Goal: Information Seeking & Learning: Check status

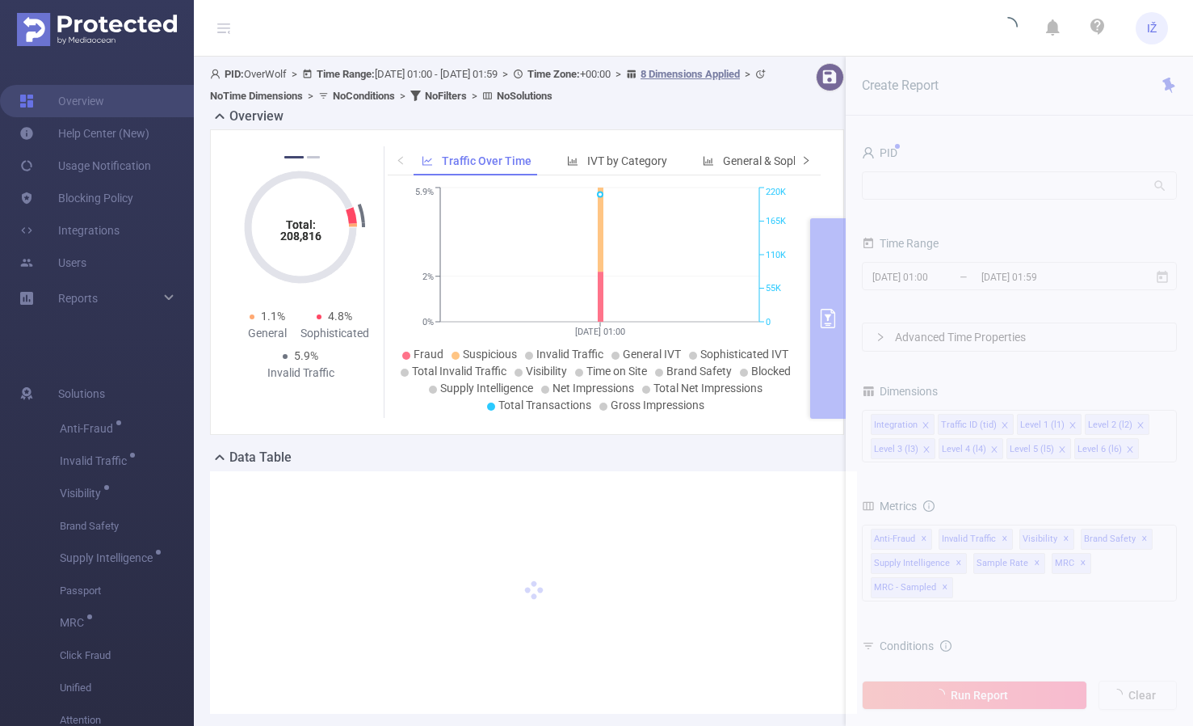
click at [801, 160] on span at bounding box center [806, 161] width 11 height 17
click at [804, 161] on icon "icon: right" at bounding box center [806, 160] width 5 height 8
click at [724, 164] on span "Smart Agent" at bounding box center [729, 160] width 63 height 13
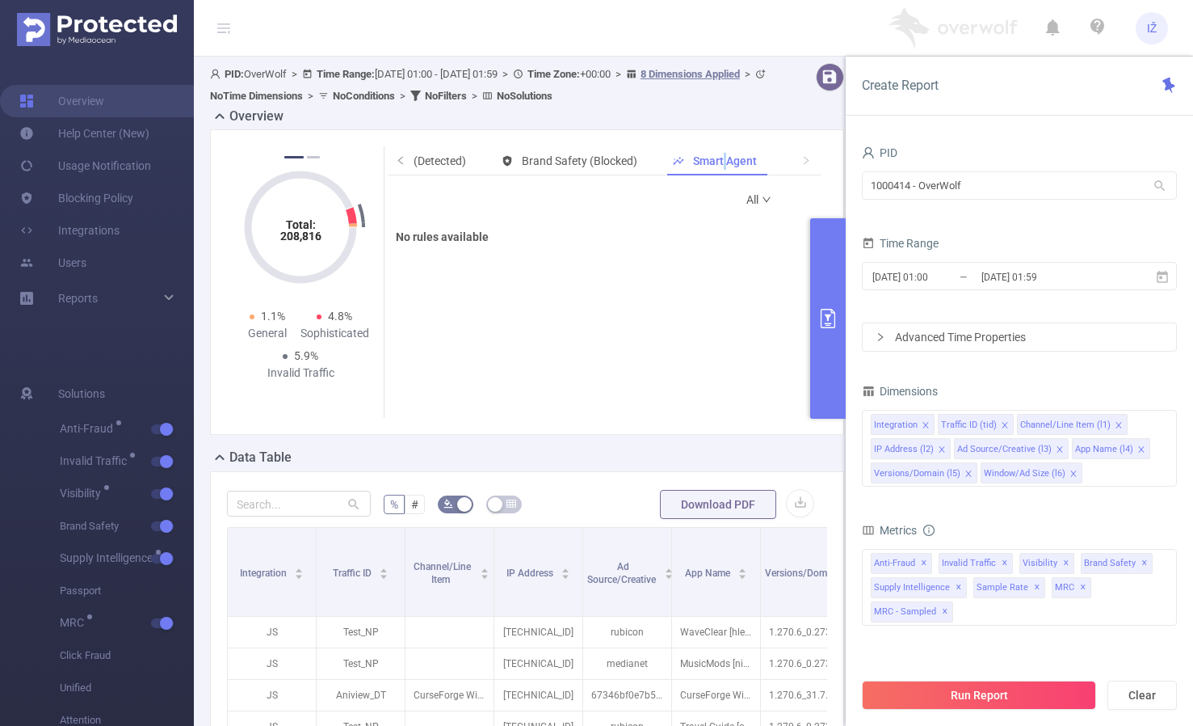
click at [762, 202] on icon "icon: down" at bounding box center [767, 200] width 10 height 10
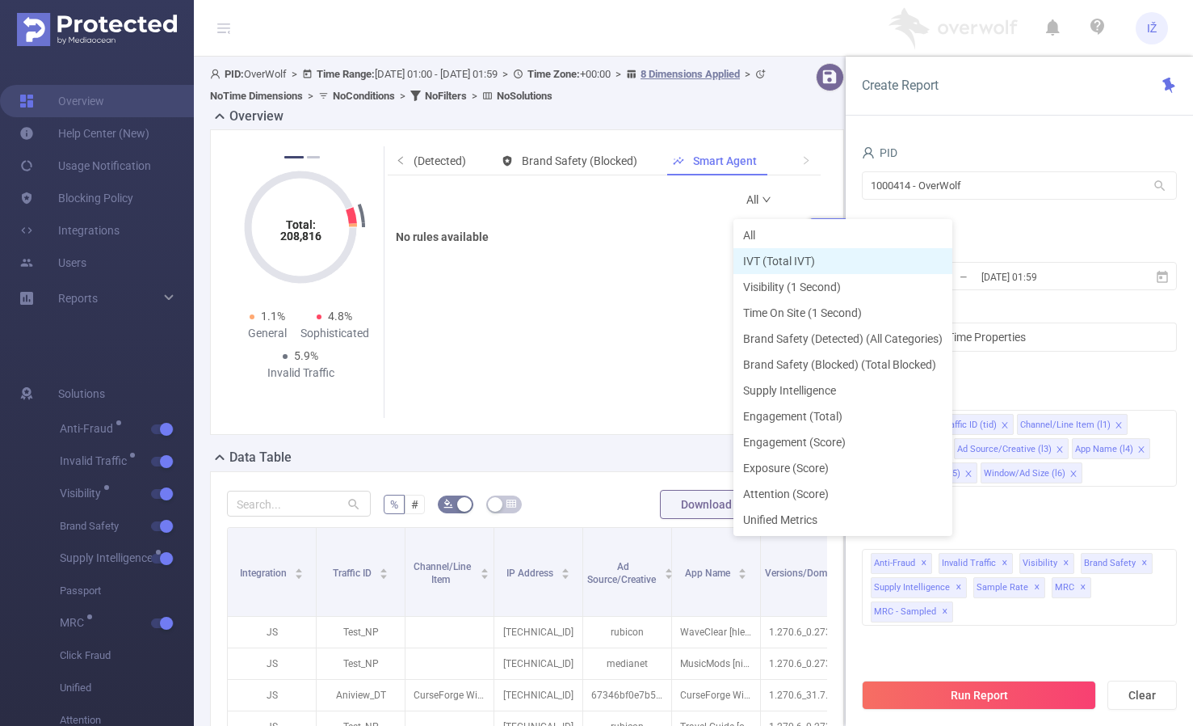
click at [789, 267] on li "IVT (Total IVT)" at bounding box center [843, 261] width 219 height 26
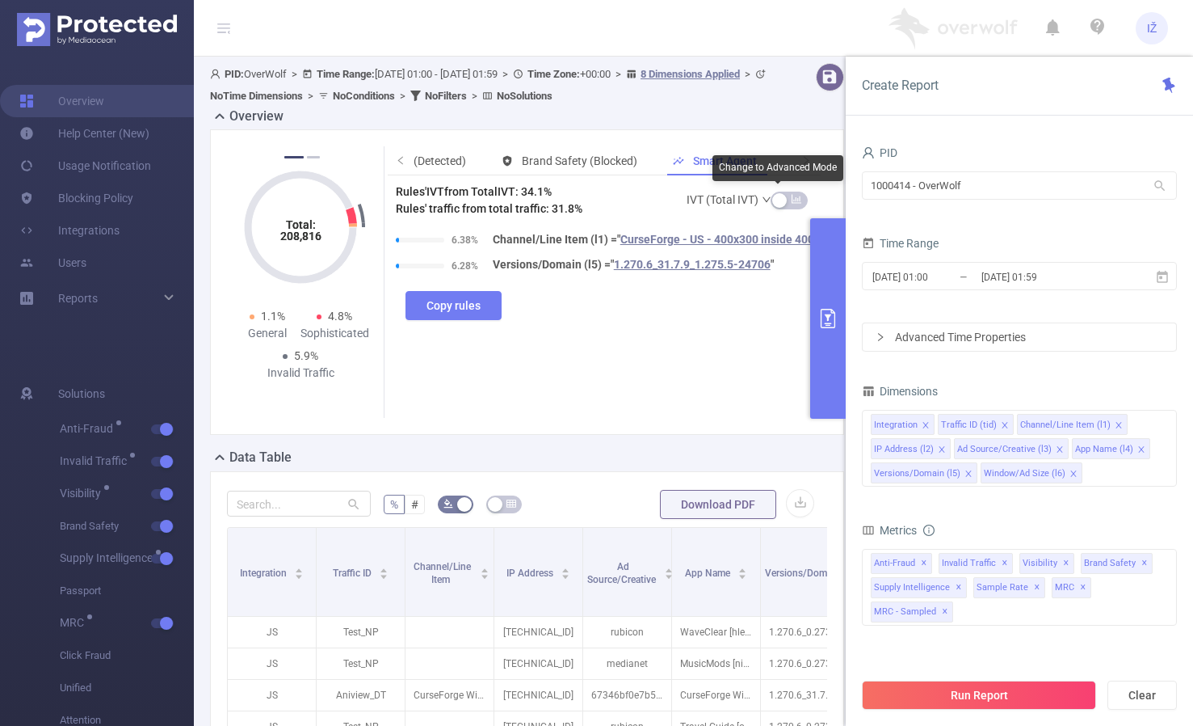
click at [726, 201] on link "IVT (Total IVT)" at bounding box center [730, 199] width 86 height 32
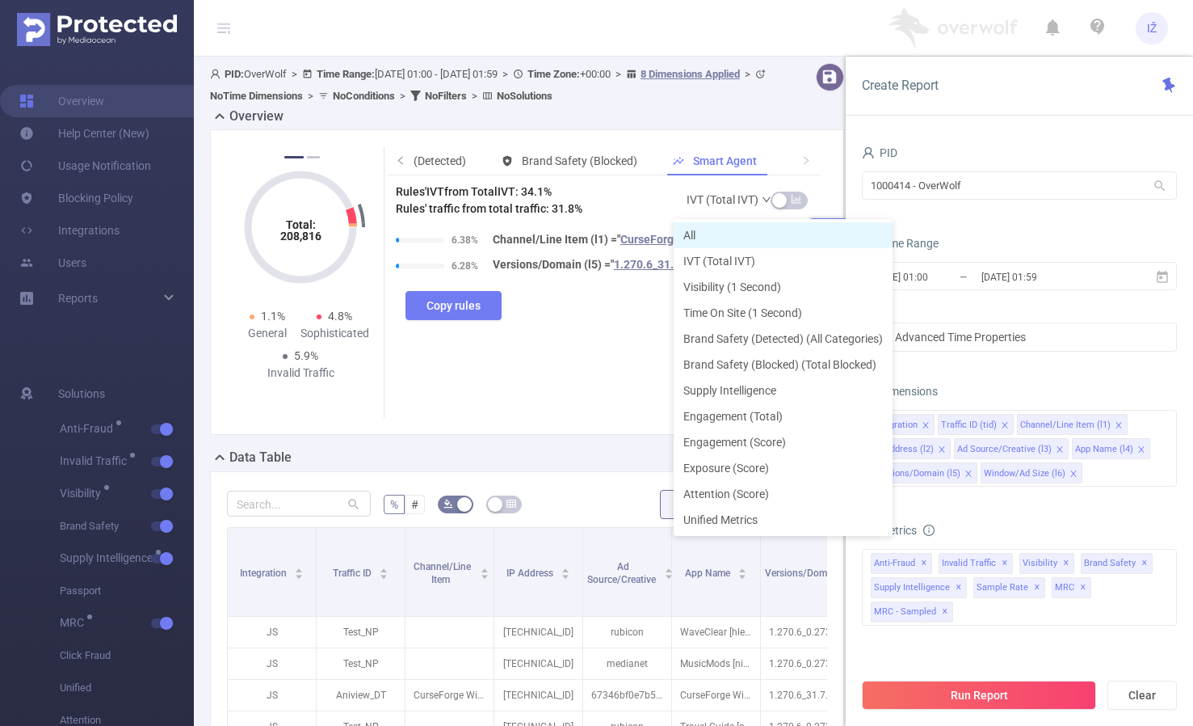
click at [723, 240] on li "All" at bounding box center [783, 235] width 219 height 26
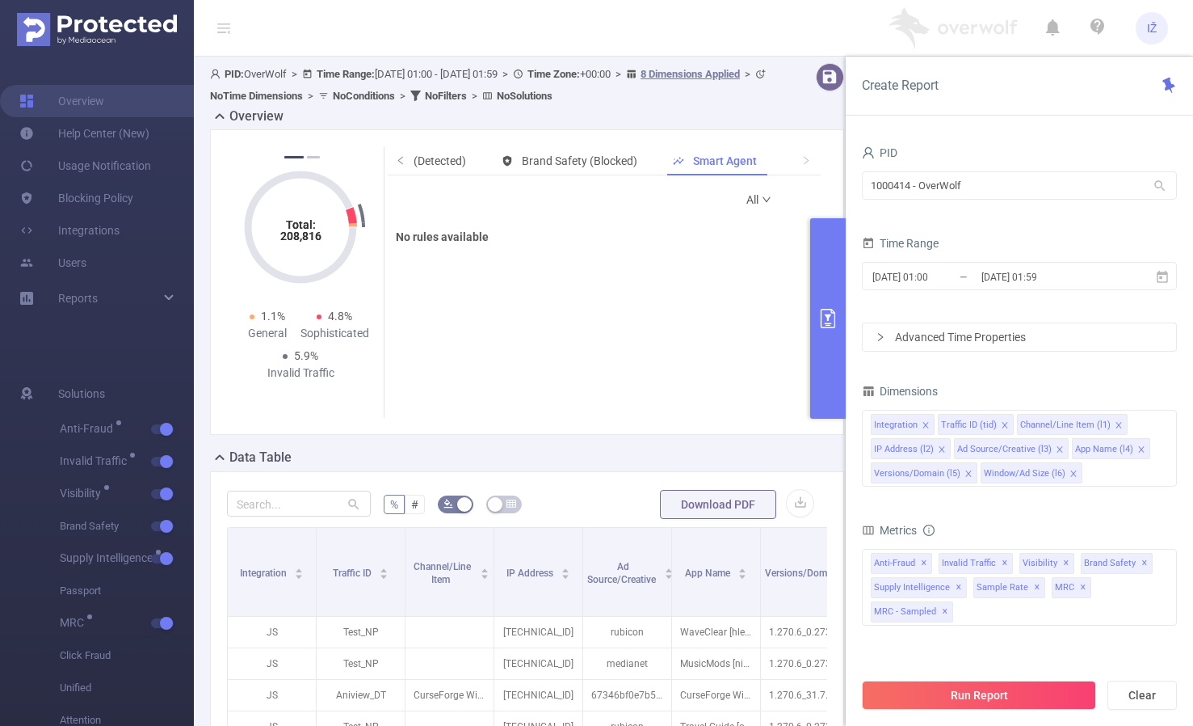
click at [747, 197] on link "All" at bounding box center [760, 199] width 26 height 32
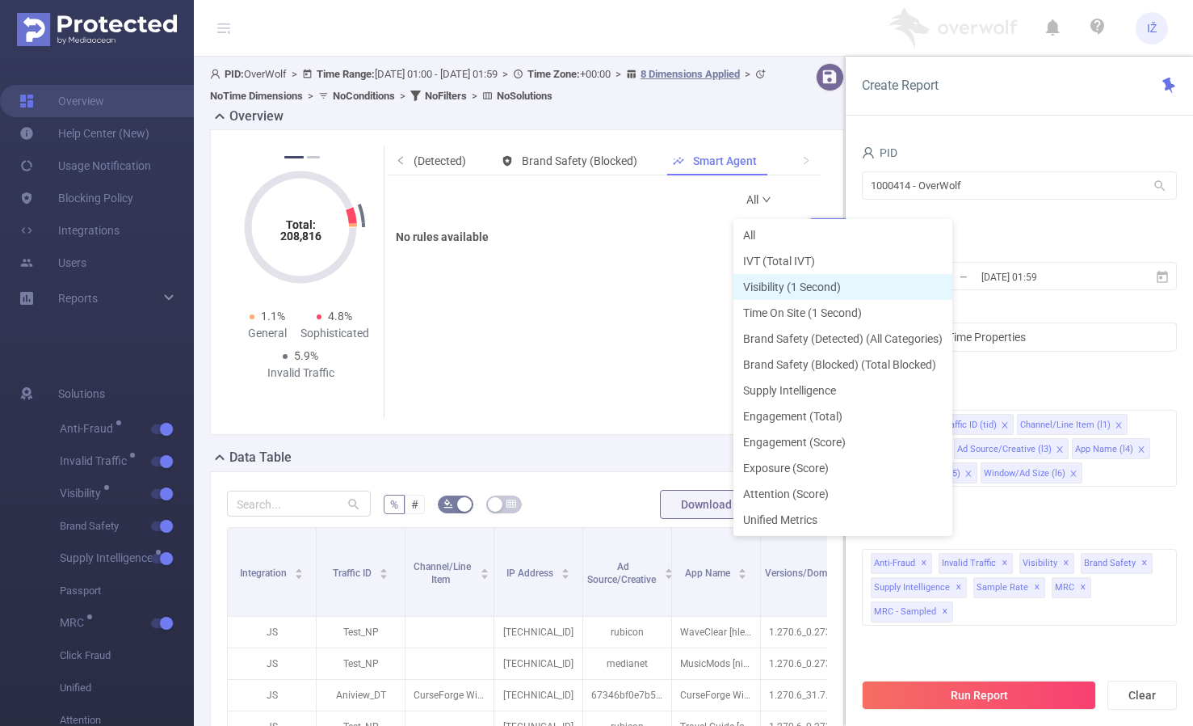
click at [772, 289] on li "Visibility (1 Second)" at bounding box center [843, 287] width 219 height 26
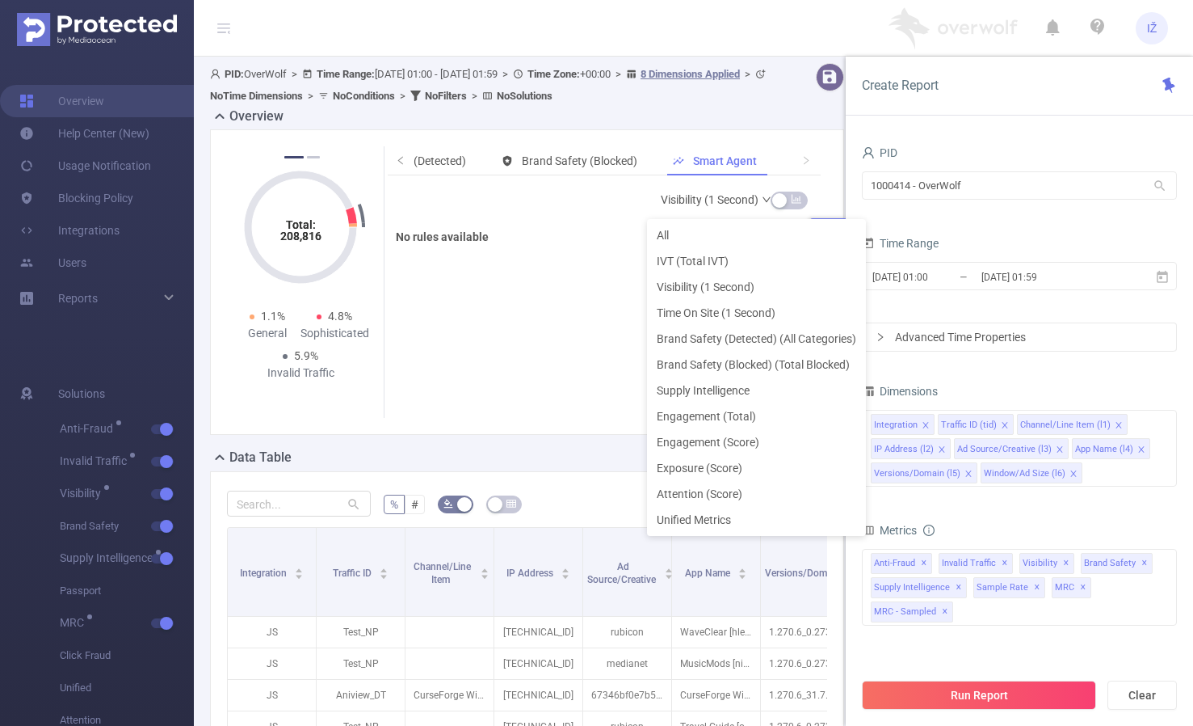
click at [729, 203] on link "Visibility (1 Second)" at bounding box center [716, 199] width 111 height 32
click at [730, 266] on li "IVT (Total IVT)" at bounding box center [756, 261] width 219 height 26
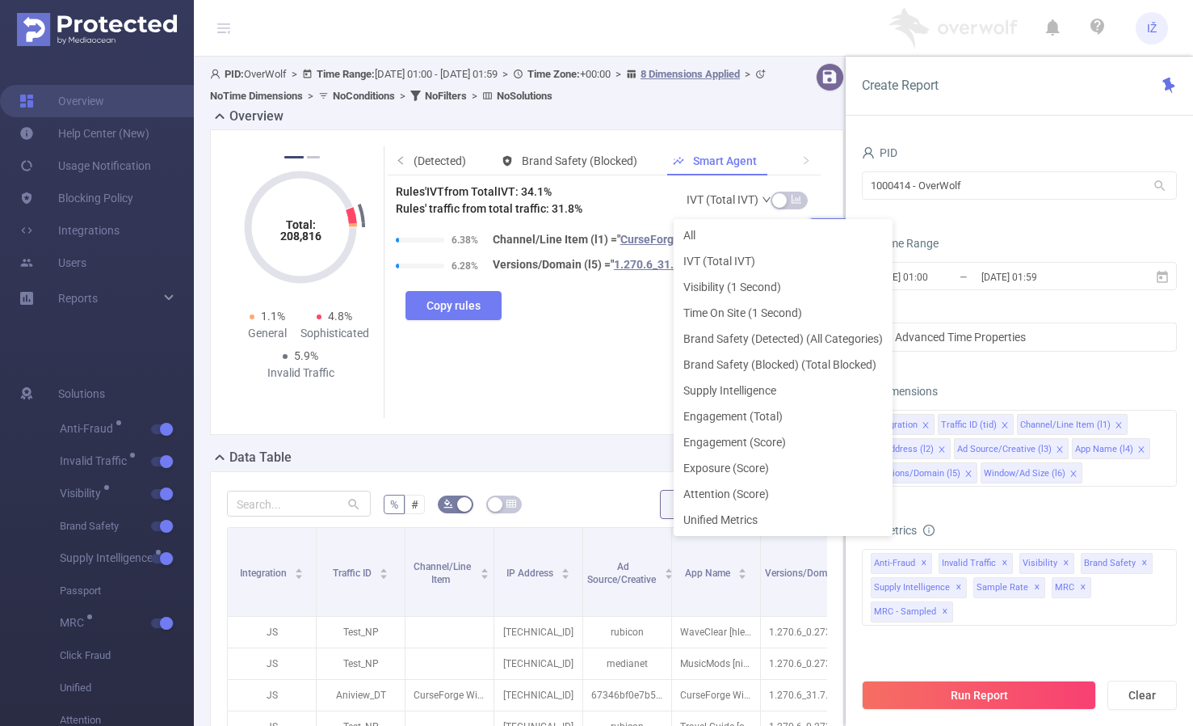
click at [719, 201] on link "IVT (Total IVT)" at bounding box center [730, 199] width 86 height 32
click at [701, 230] on li "All" at bounding box center [783, 235] width 219 height 26
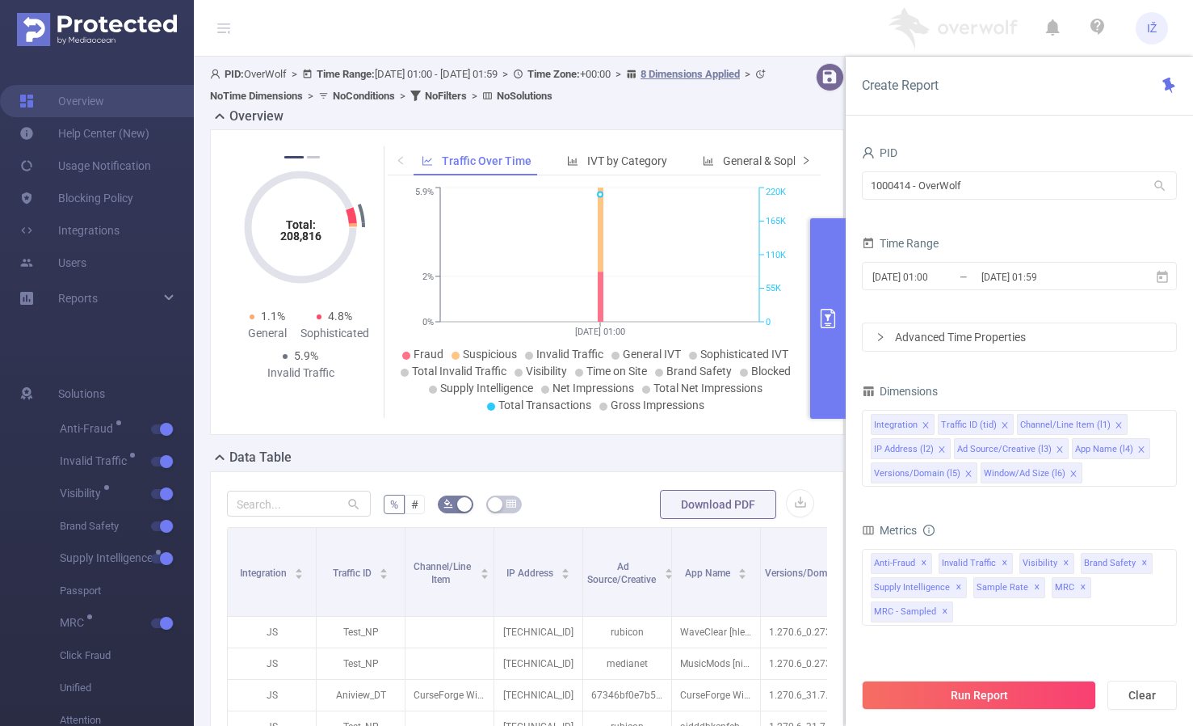
click at [799, 162] on span at bounding box center [806, 160] width 26 height 29
click at [801, 163] on span at bounding box center [806, 161] width 11 height 17
click at [728, 160] on span "Smart Agent" at bounding box center [729, 160] width 63 height 13
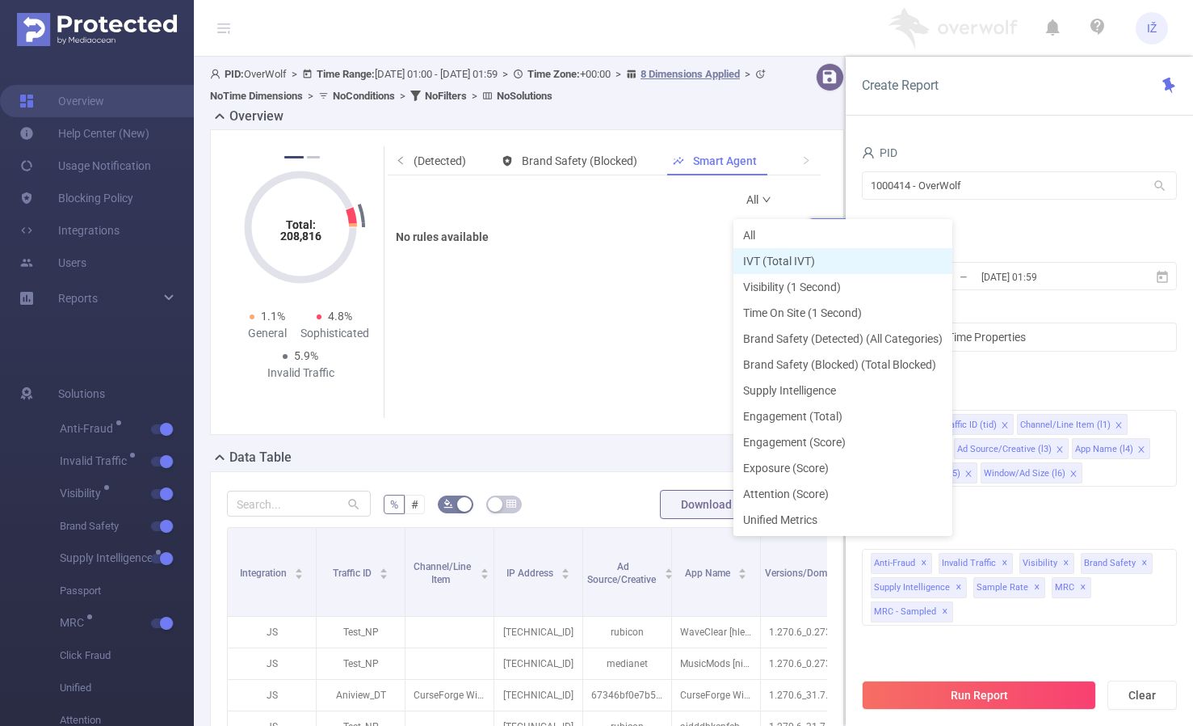
click at [762, 266] on li "IVT (Total IVT)" at bounding box center [843, 261] width 219 height 26
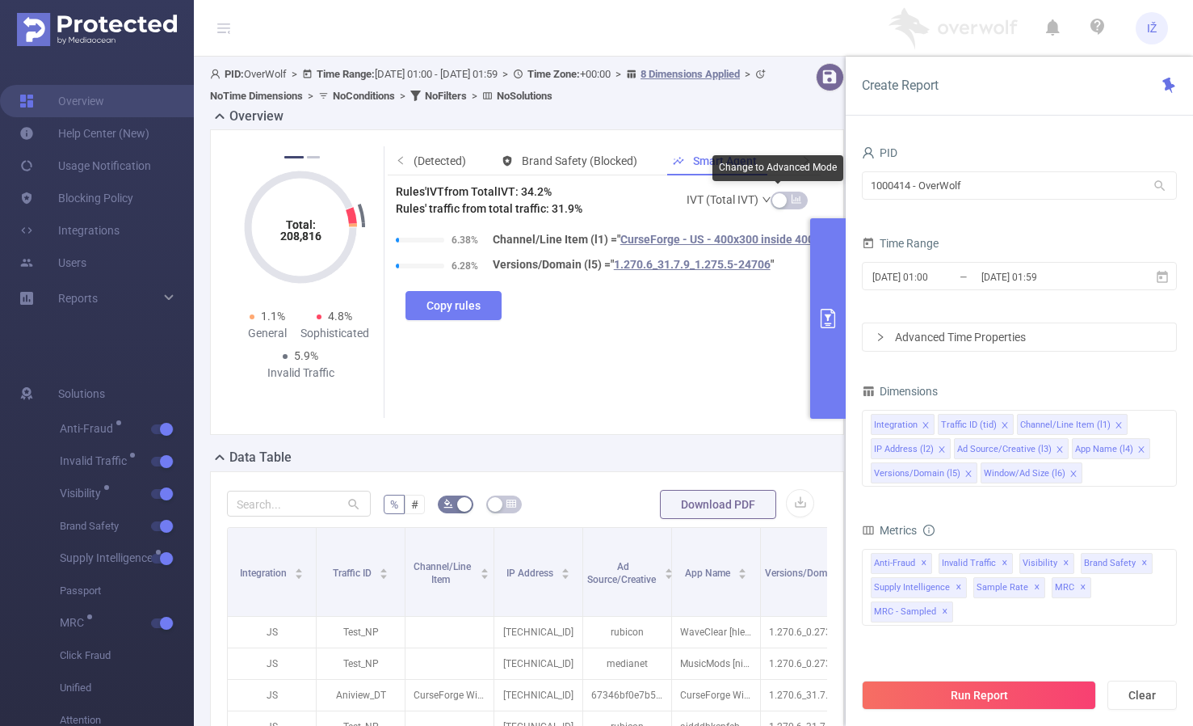
click at [730, 204] on link "IVT (Total IVT)" at bounding box center [730, 199] width 86 height 32
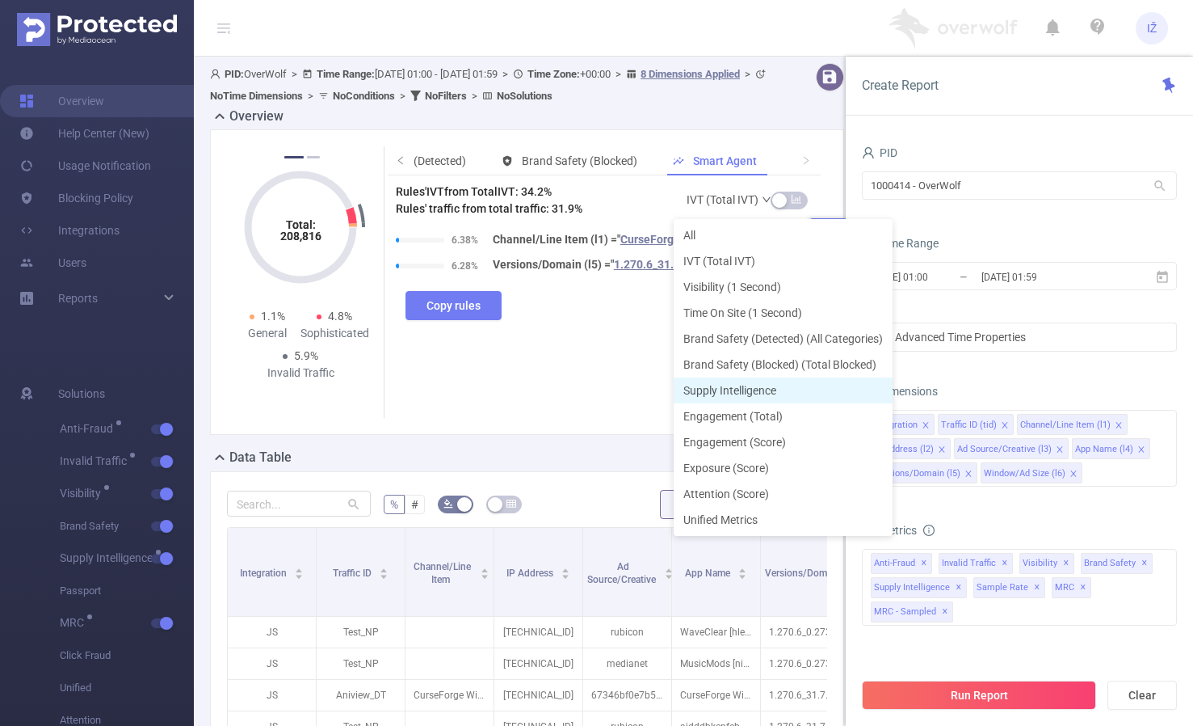
click at [724, 397] on li "Supply Intelligence" at bounding box center [783, 390] width 219 height 26
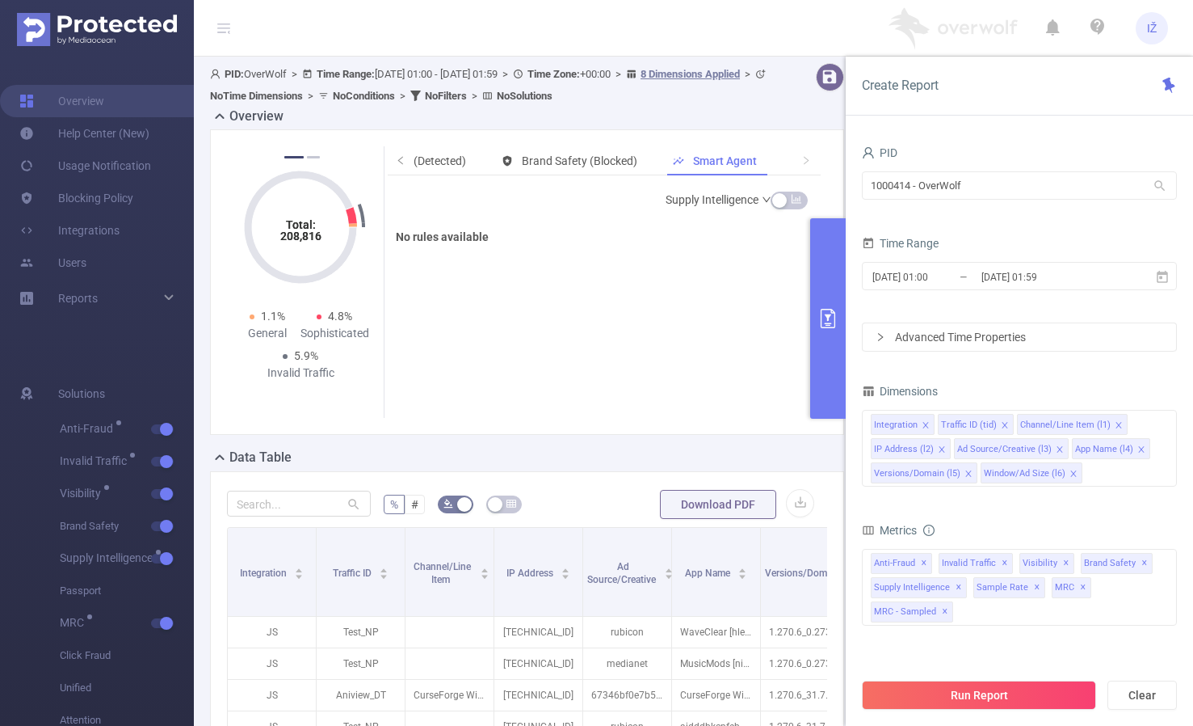
click at [739, 189] on link "Supply Intelligence" at bounding box center [719, 199] width 107 height 32
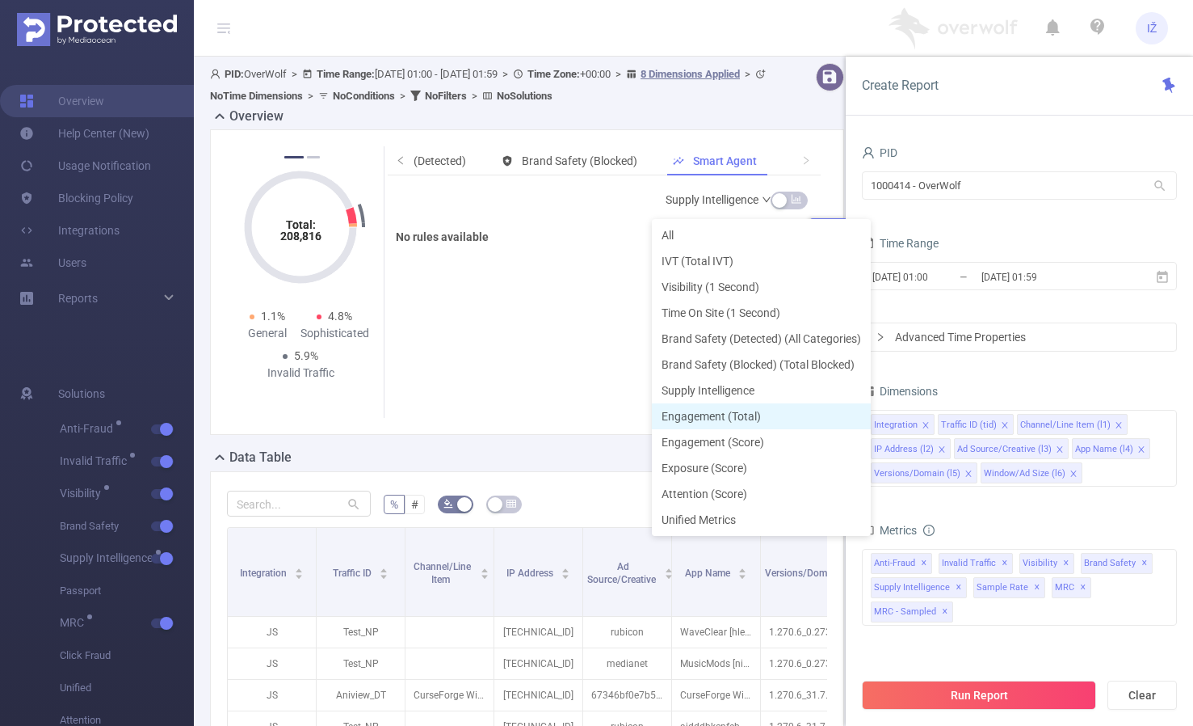
click at [725, 404] on li "Engagement (Total)" at bounding box center [761, 416] width 219 height 26
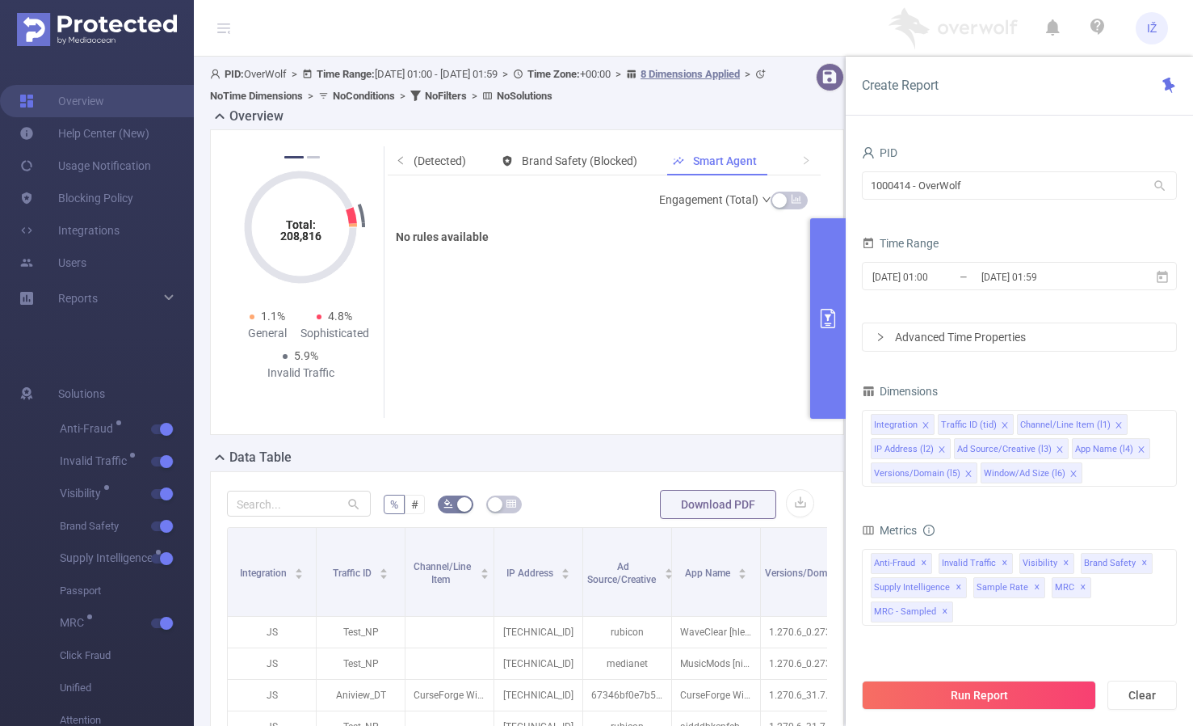
click at [717, 195] on link "Engagement (Total)" at bounding box center [715, 199] width 113 height 32
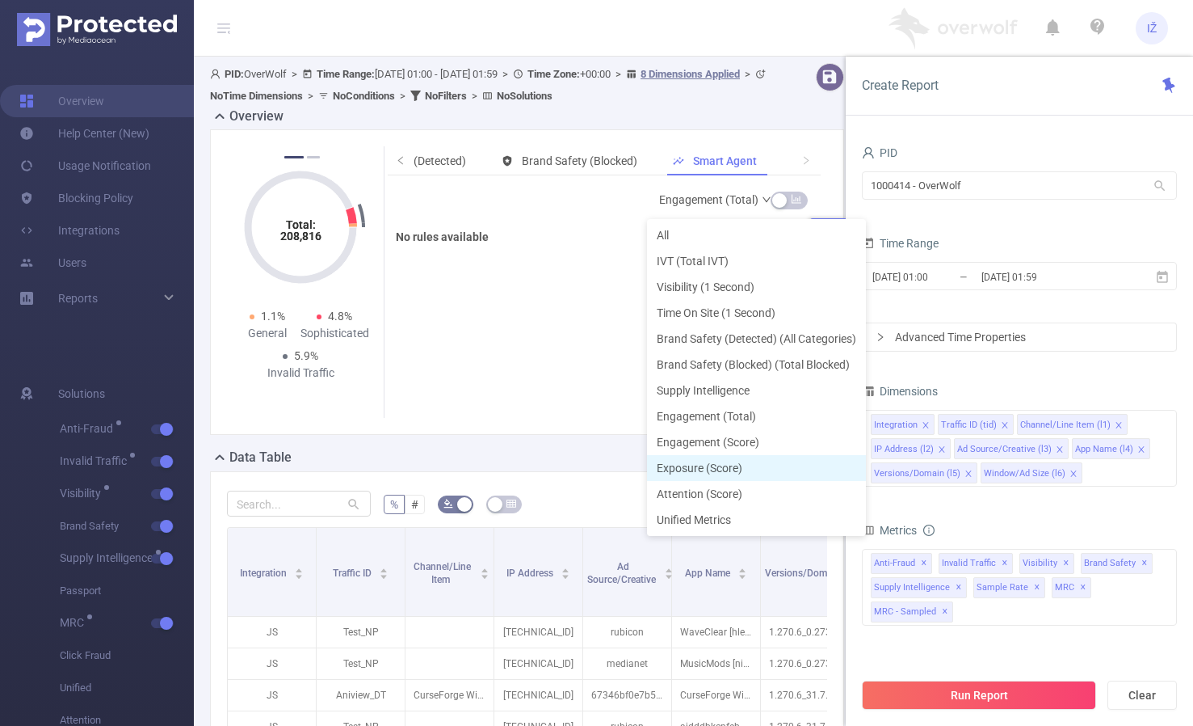
click at [716, 468] on li "Exposure (Score)" at bounding box center [756, 468] width 219 height 26
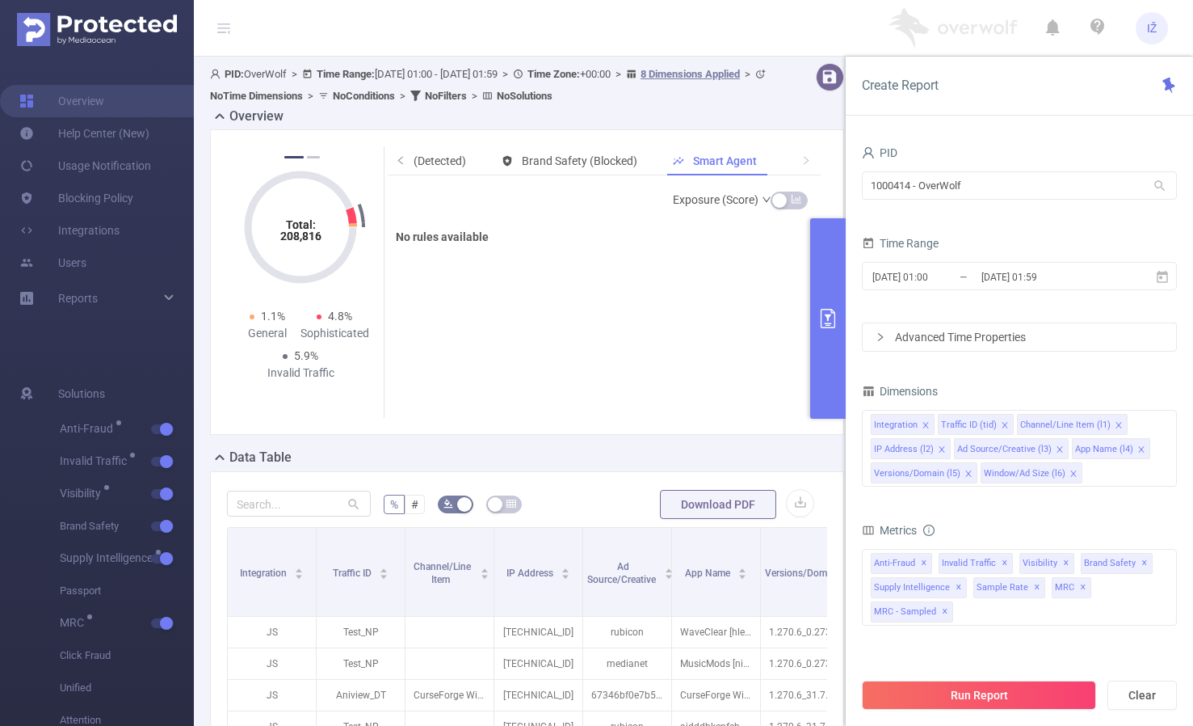
click at [718, 197] on link "Exposure (Score)" at bounding box center [722, 199] width 99 height 32
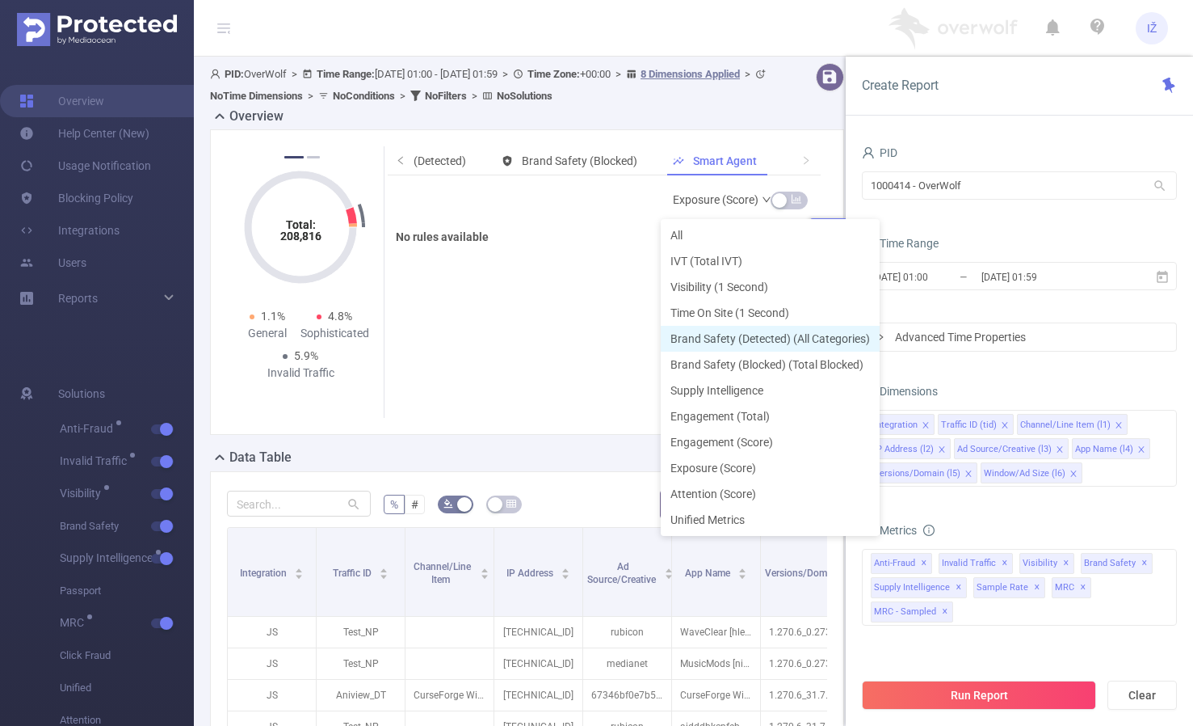
click at [722, 344] on li "Brand Safety (Detected) (All Categories)" at bounding box center [770, 339] width 219 height 26
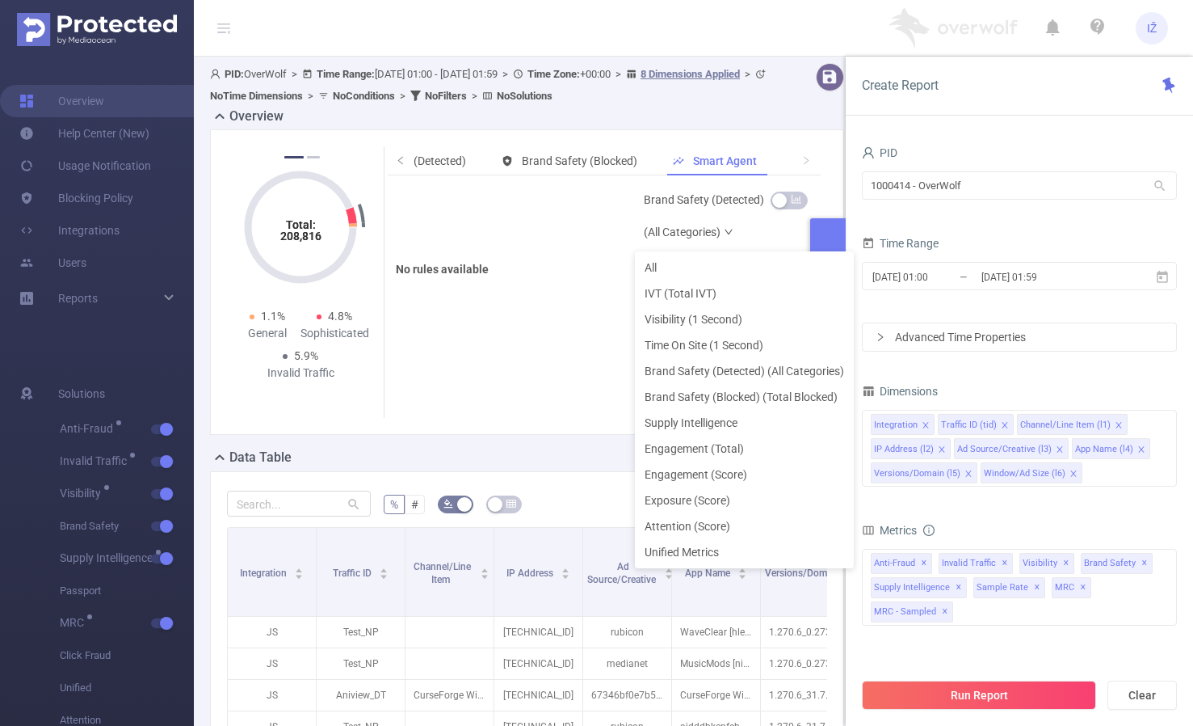
click at [733, 200] on link "Brand Safety (Detected) (All Categories)" at bounding box center [708, 215] width 128 height 65
click at [708, 406] on li "Brand Safety (Blocked) (Total Blocked)" at bounding box center [744, 397] width 219 height 26
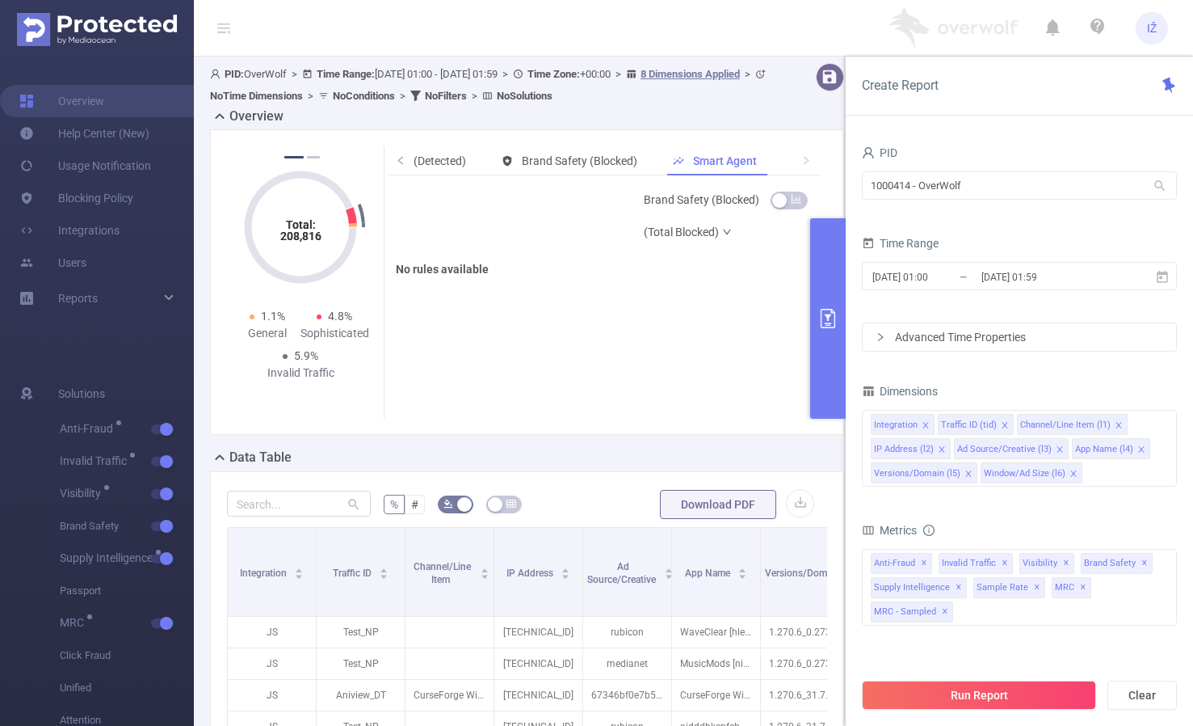
click at [720, 220] on link "Brand Safety (Blocked) (Total Blocked)" at bounding box center [708, 215] width 128 height 65
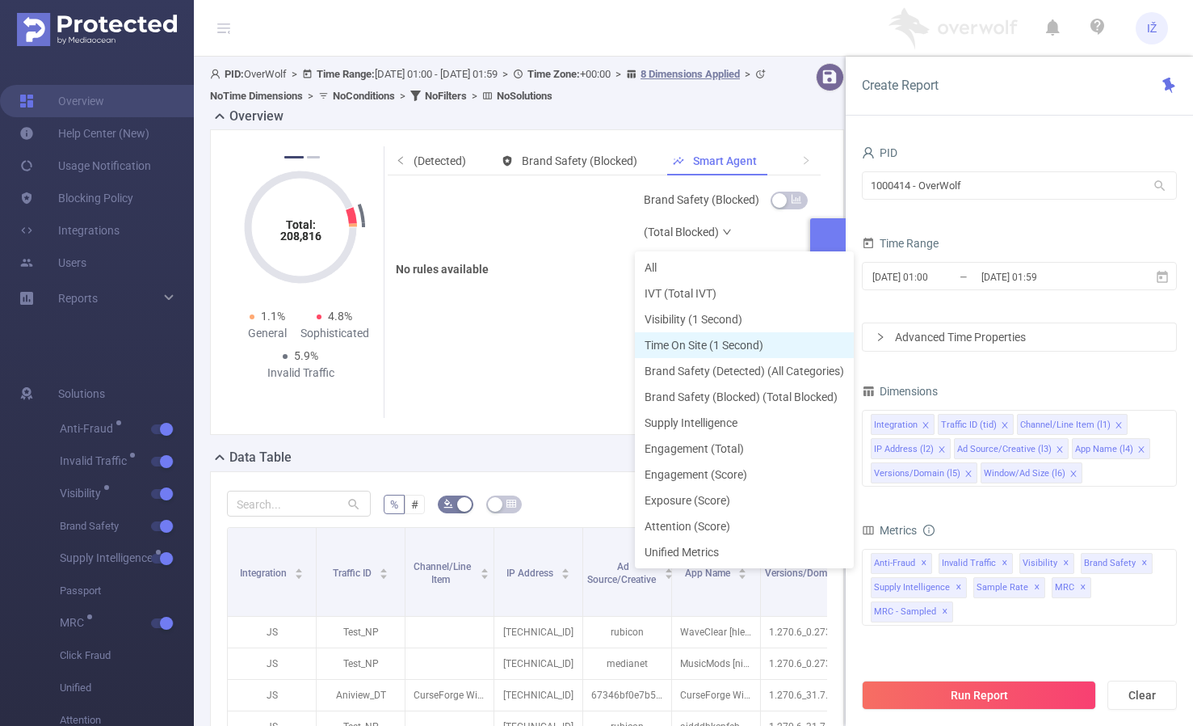
click at [717, 348] on li "Time On Site (1 Second)" at bounding box center [744, 345] width 219 height 26
click at [714, 210] on link "Time On Site (1 Second)" at bounding box center [708, 215] width 128 height 65
click at [690, 313] on li "Visibility (1 Second)" at bounding box center [744, 319] width 219 height 26
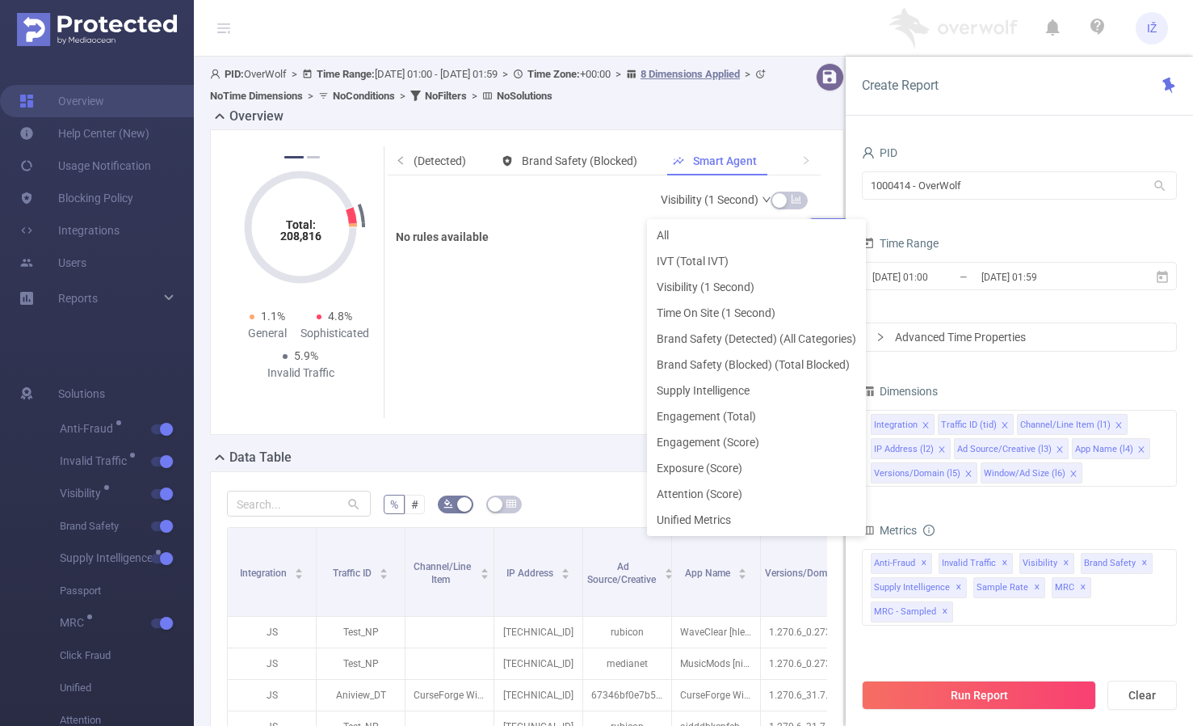
click at [699, 219] on div "All IVT (Total IVT) Visibility (1 Second) Time On Site (1 Second) Brand Safety …" at bounding box center [756, 377] width 219 height 317
click at [710, 277] on li "Visibility (1 Second)" at bounding box center [756, 287] width 219 height 26
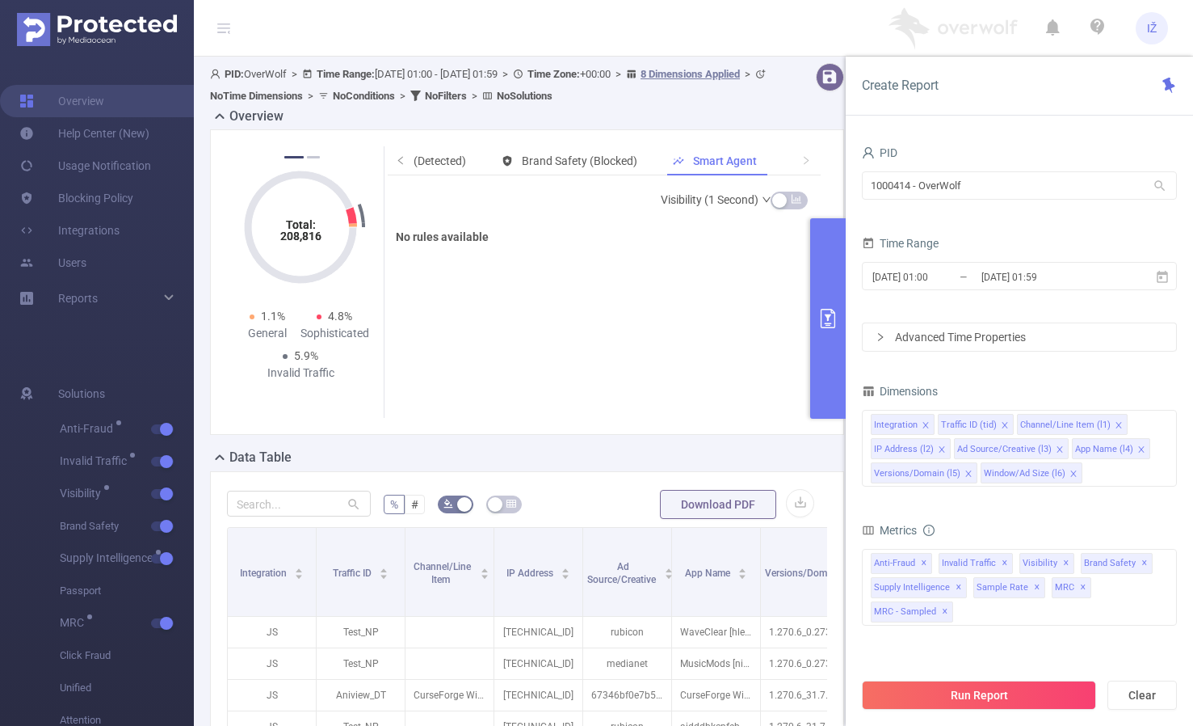
click at [709, 212] on link "Visibility (1 Second)" at bounding box center [716, 199] width 111 height 32
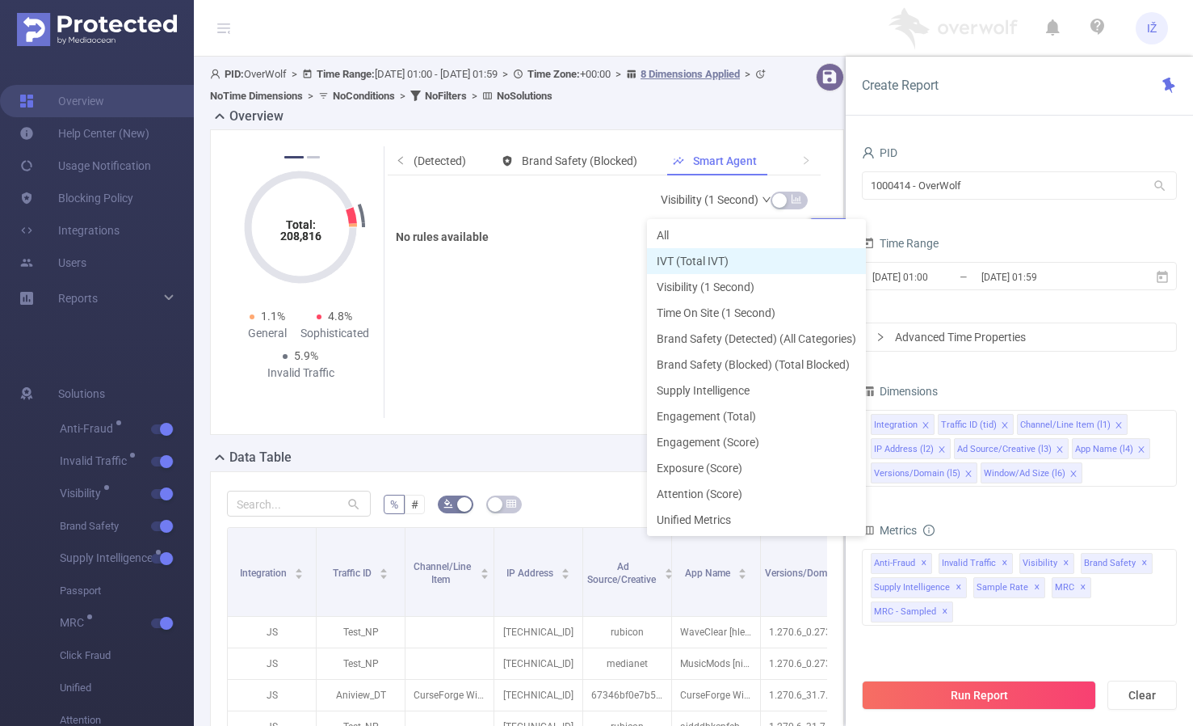
click at [710, 259] on li "IVT (Total IVT)" at bounding box center [756, 261] width 219 height 26
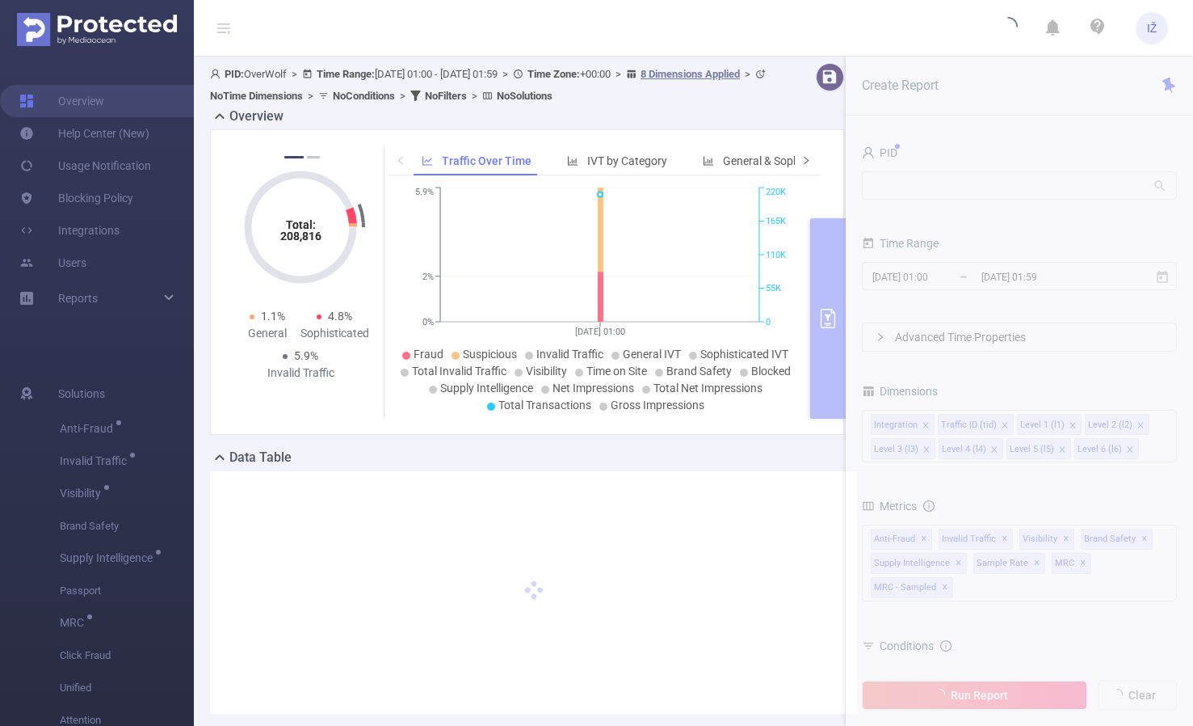
click at [802, 160] on icon "icon: right" at bounding box center [807, 160] width 10 height 10
click at [718, 157] on span "Smart Agent" at bounding box center [729, 160] width 63 height 13
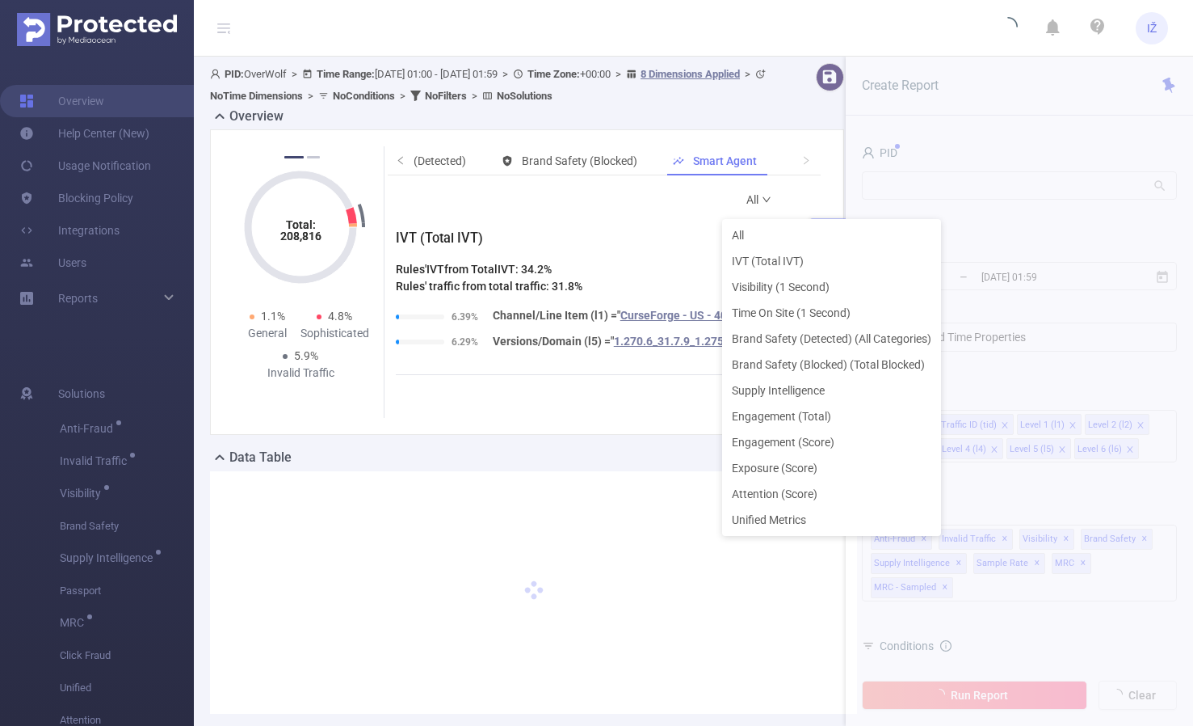
click at [763, 199] on icon "icon: down" at bounding box center [767, 199] width 8 height 6
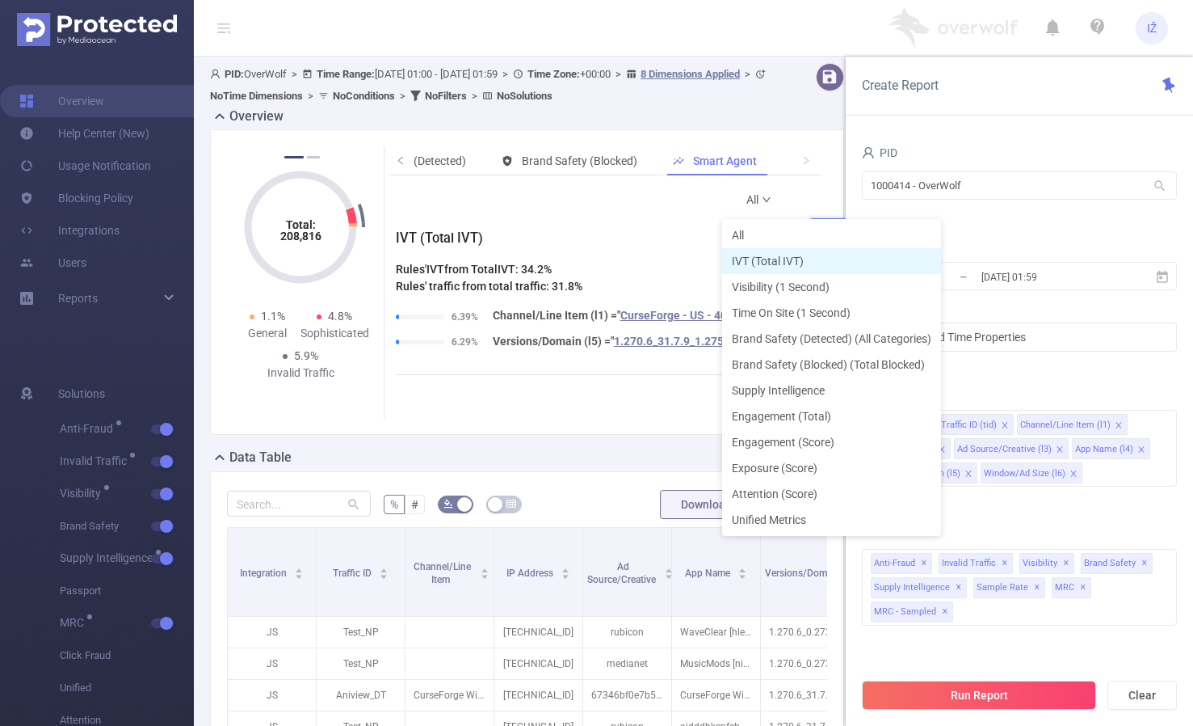
click at [784, 261] on li "IVT (Total IVT)" at bounding box center [831, 261] width 219 height 26
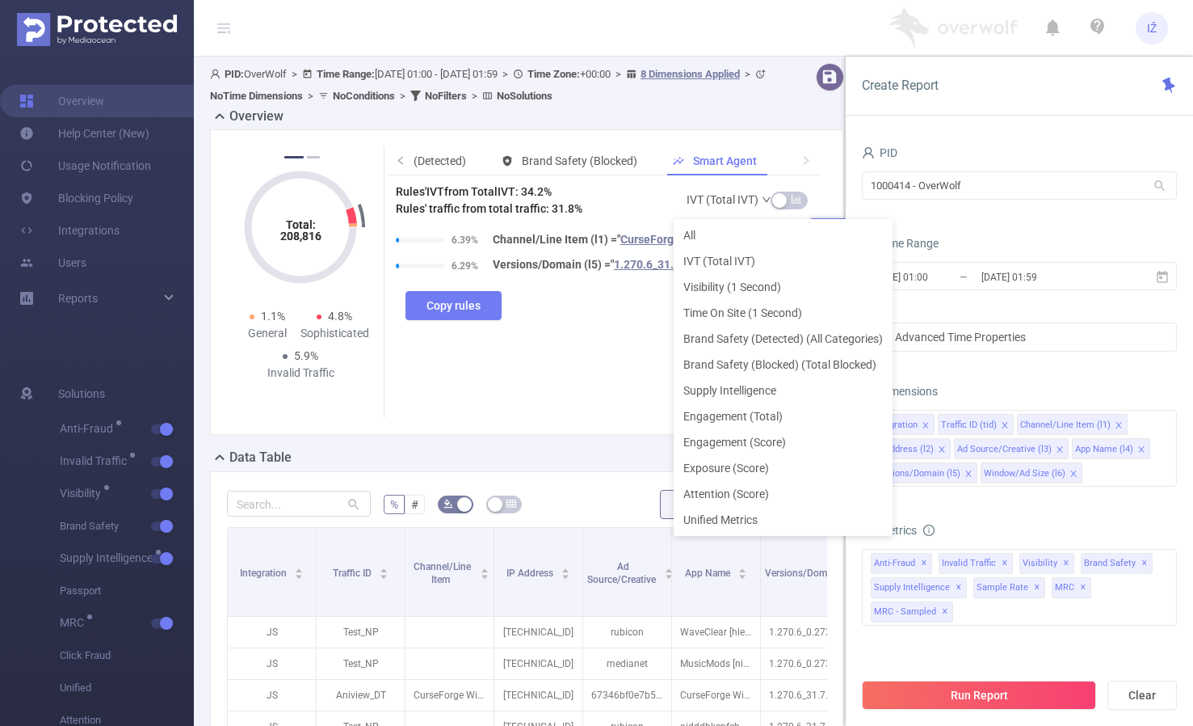
click at [735, 206] on link "IVT (Total IVT)" at bounding box center [730, 199] width 86 height 32
click at [736, 273] on li "IVT (Total IVT)" at bounding box center [783, 261] width 219 height 26
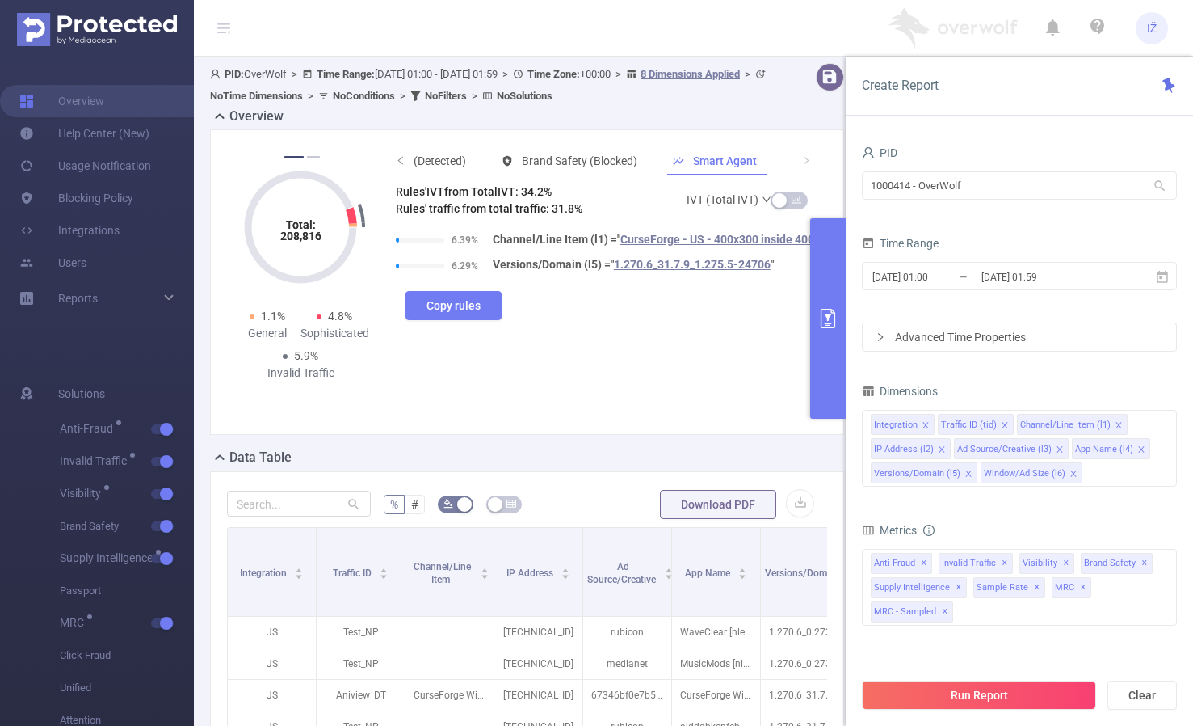
click at [733, 285] on div "Rules' IVT from Total IVT : 34.2% Rules' traffic from total traffic: 31.8% IVT …" at bounding box center [608, 288] width 425 height 211
click at [734, 212] on link "IVT (Total IVT)" at bounding box center [730, 199] width 86 height 32
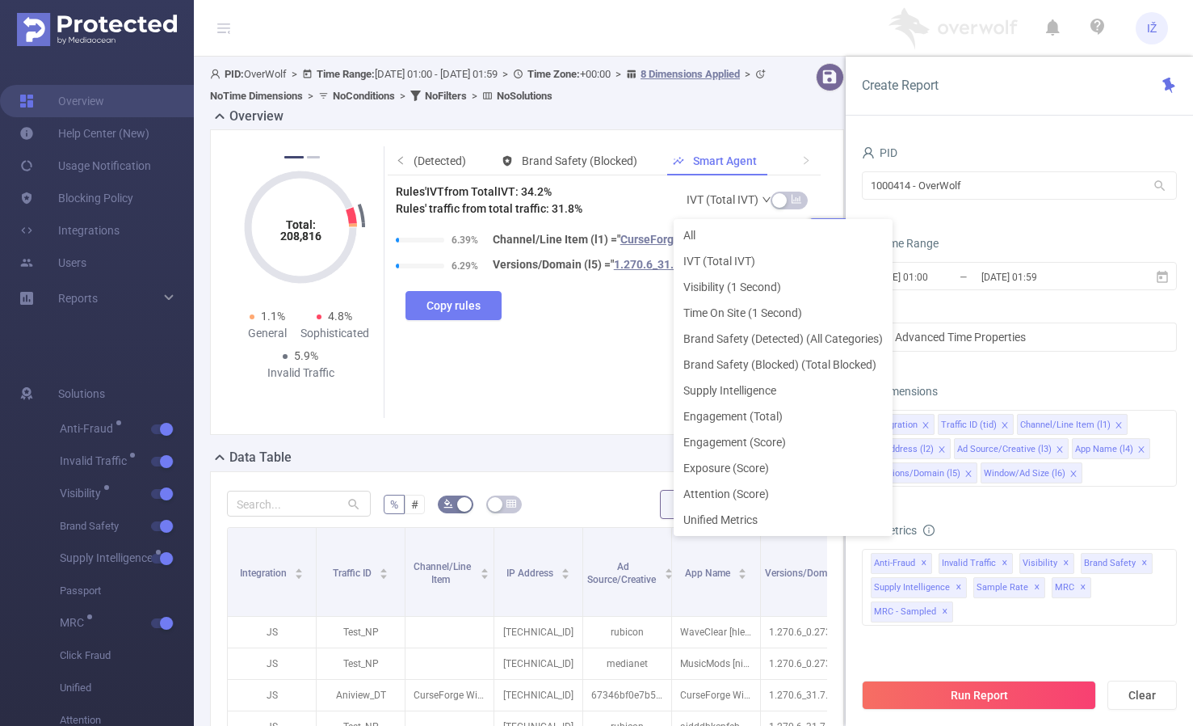
click at [726, 298] on li "Visibility (1 Second)" at bounding box center [783, 287] width 219 height 26
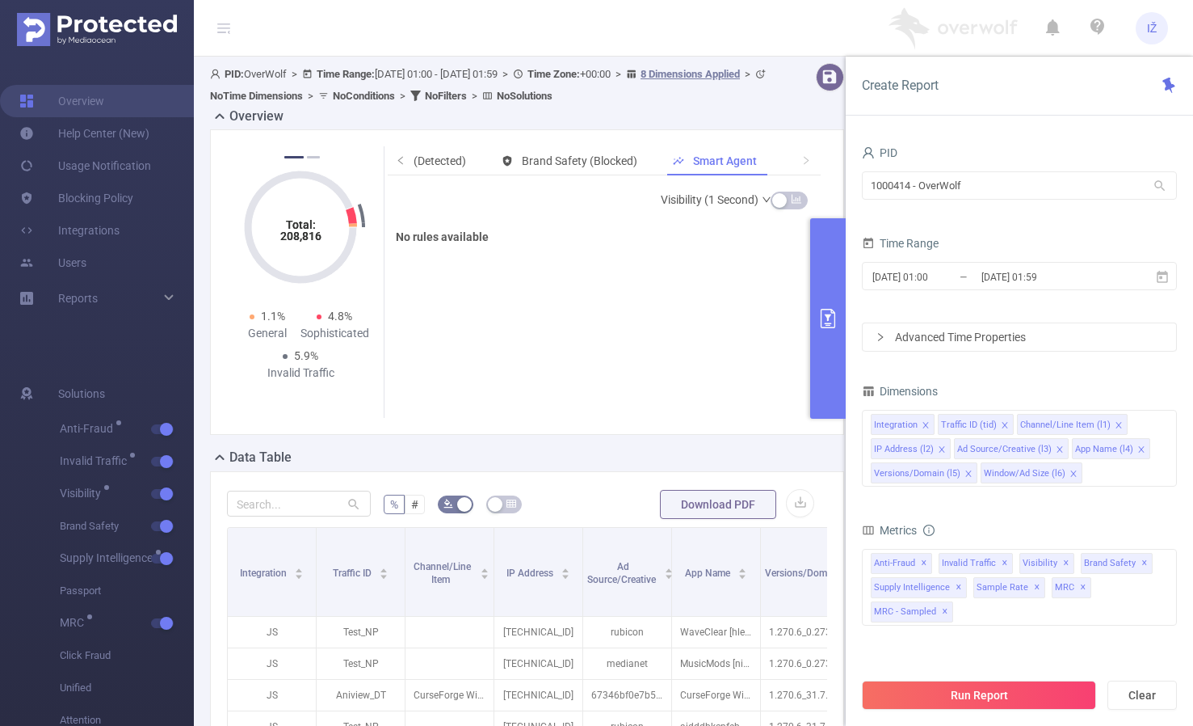
click at [717, 207] on link "Visibility (1 Second)" at bounding box center [716, 199] width 111 height 32
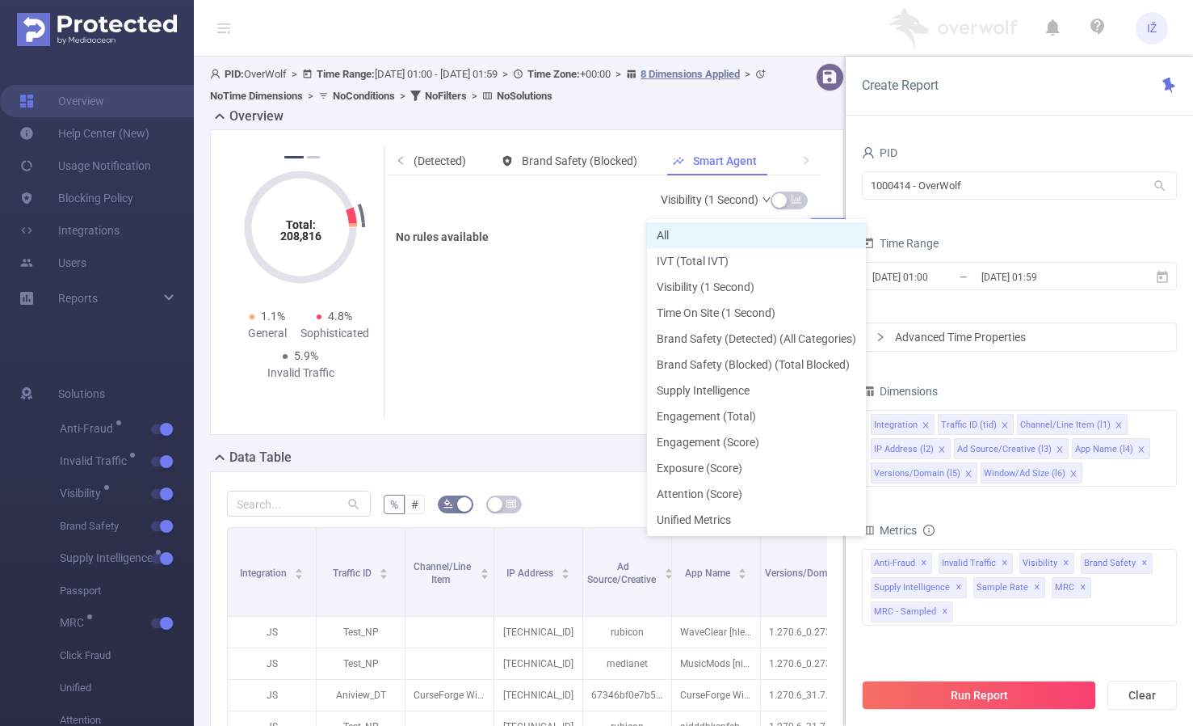
click at [695, 235] on li "All" at bounding box center [756, 235] width 219 height 26
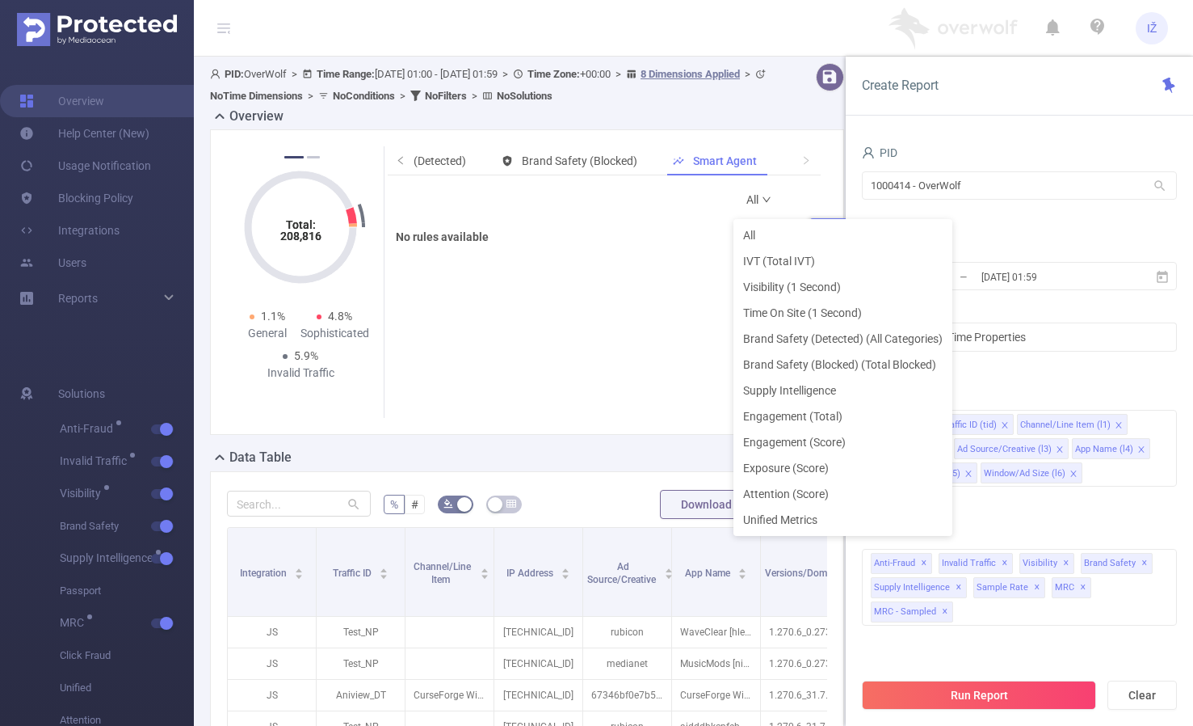
click at [747, 198] on link "All" at bounding box center [760, 199] width 26 height 32
click at [784, 261] on li "IVT (Total IVT)" at bounding box center [843, 261] width 219 height 26
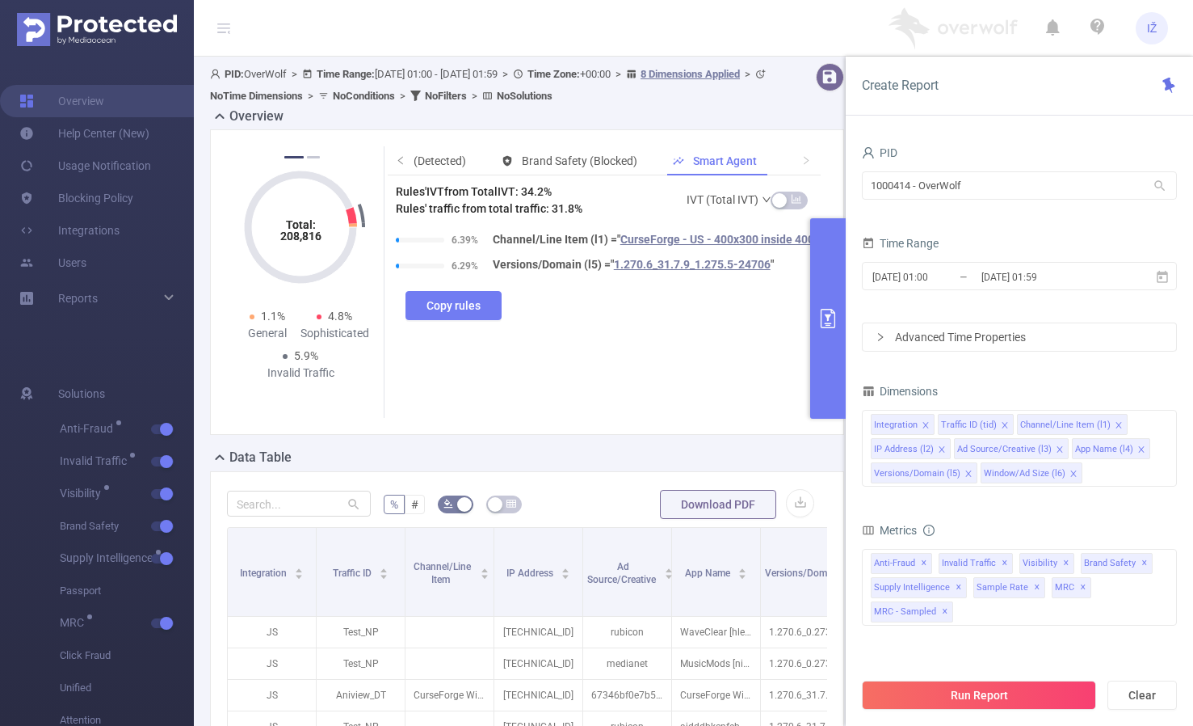
click at [738, 198] on link "IVT (Total IVT)" at bounding box center [730, 199] width 86 height 32
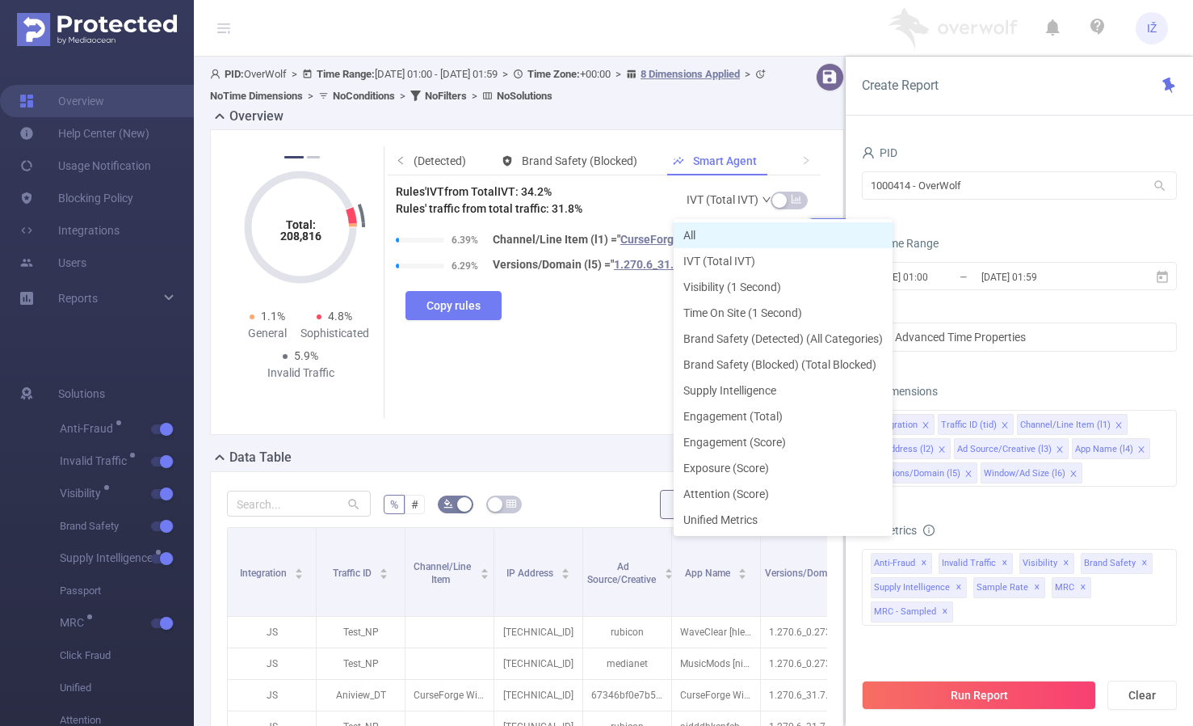
click at [734, 239] on li "All" at bounding box center [783, 235] width 219 height 26
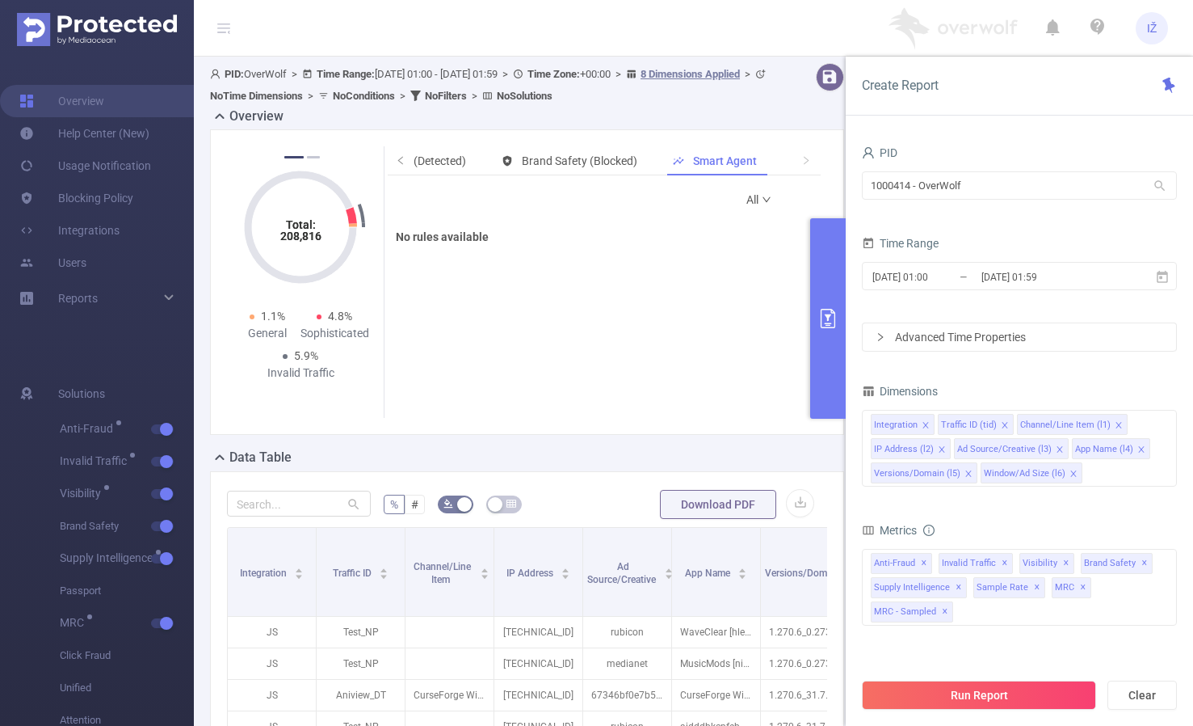
click at [747, 203] on link "All" at bounding box center [760, 199] width 26 height 32
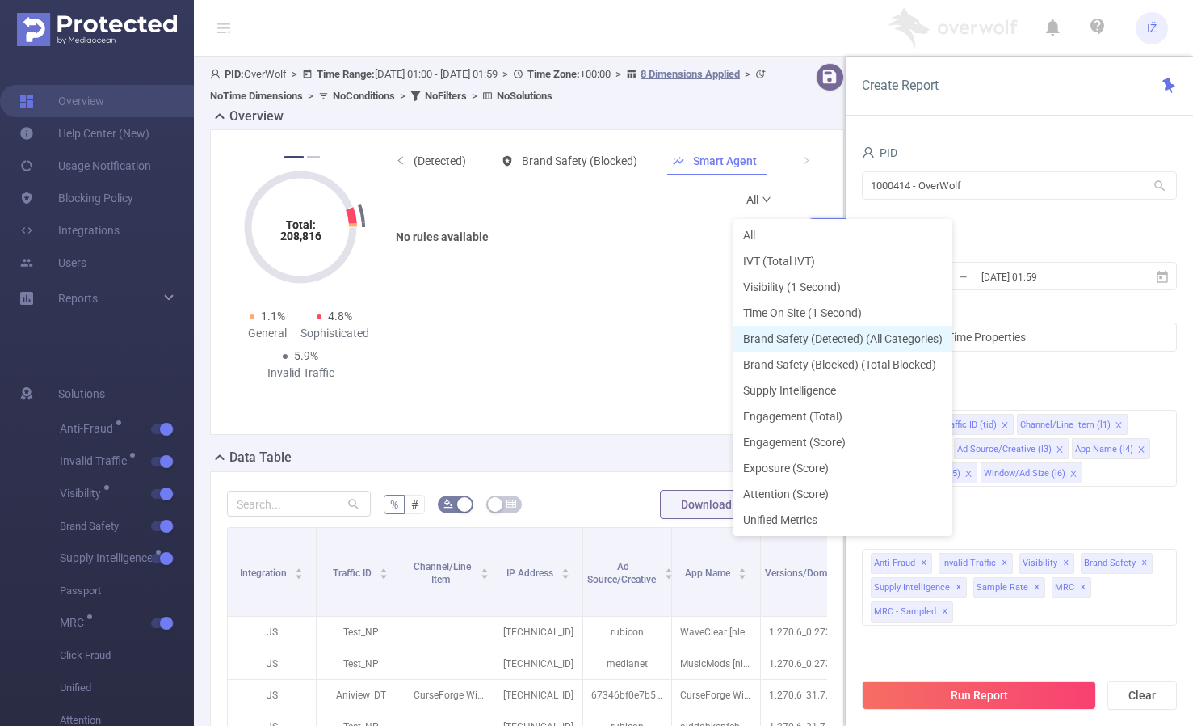
click at [771, 330] on li "Brand Safety (Detected) (All Categories)" at bounding box center [843, 339] width 219 height 26
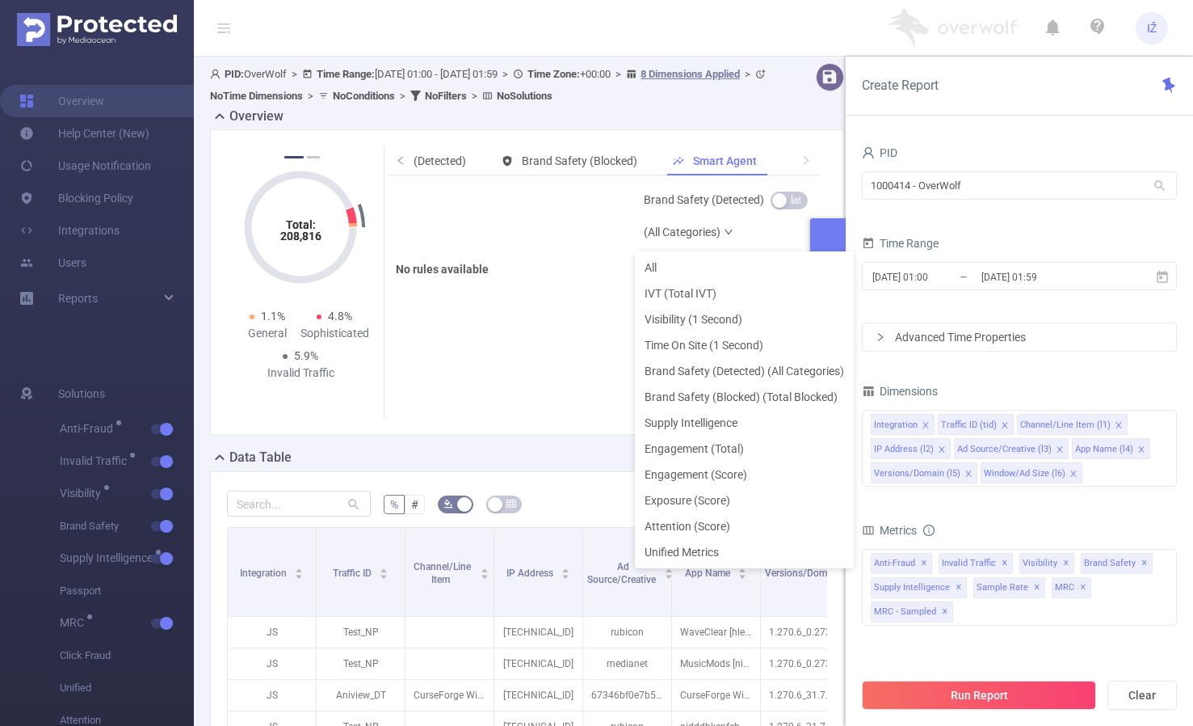
click at [730, 212] on link "Brand Safety (Detected) (All Categories)" at bounding box center [708, 215] width 128 height 65
click at [719, 262] on li "All" at bounding box center [744, 268] width 219 height 26
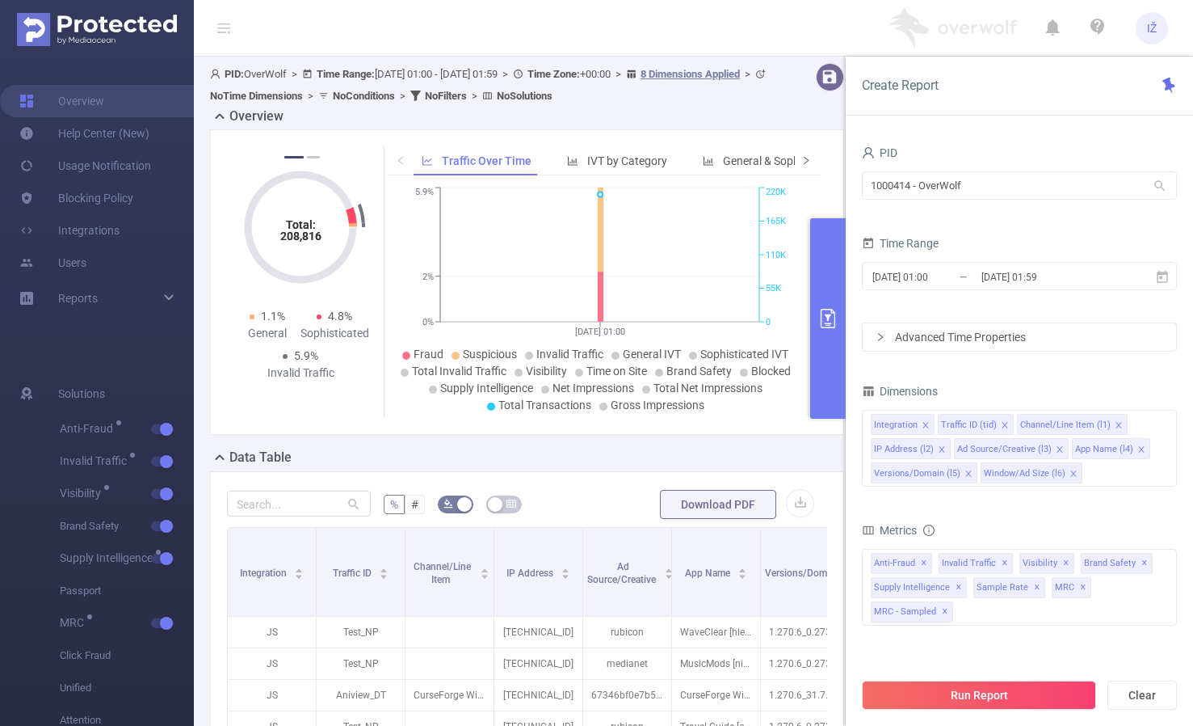
click at [802, 161] on icon "icon: right" at bounding box center [807, 160] width 10 height 10
click at [713, 162] on span "Smart Agent" at bounding box center [729, 160] width 63 height 13
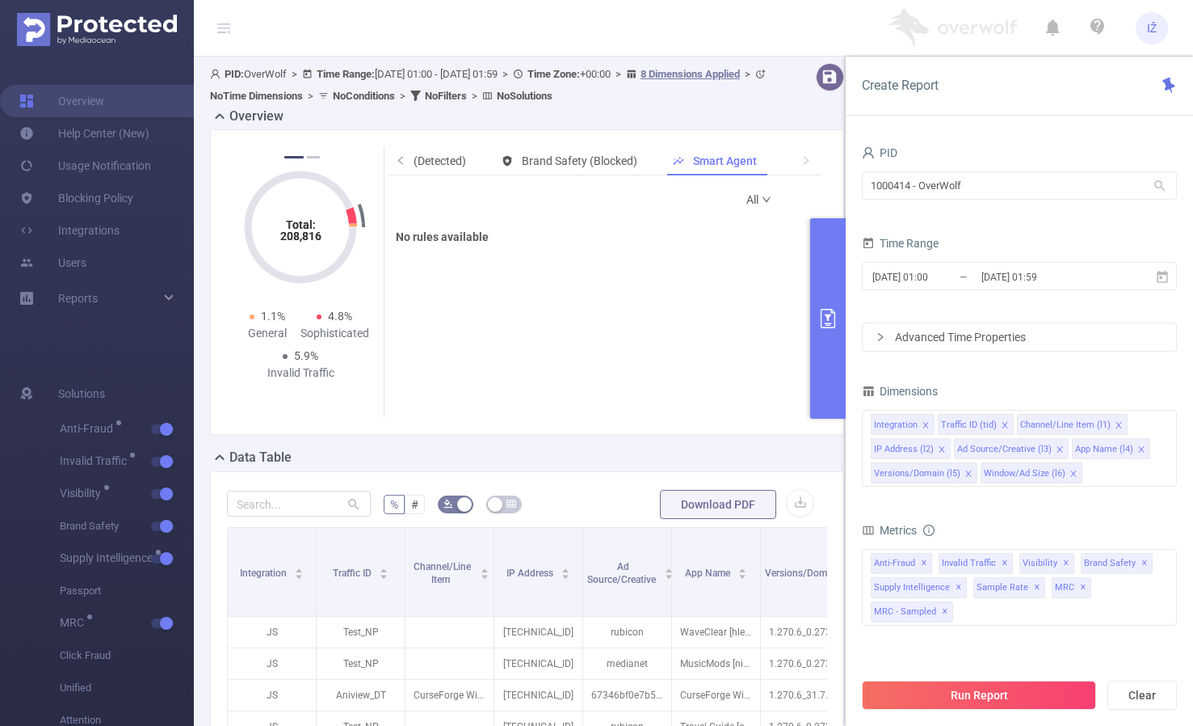
click at [755, 210] on link "All" at bounding box center [760, 199] width 26 height 32
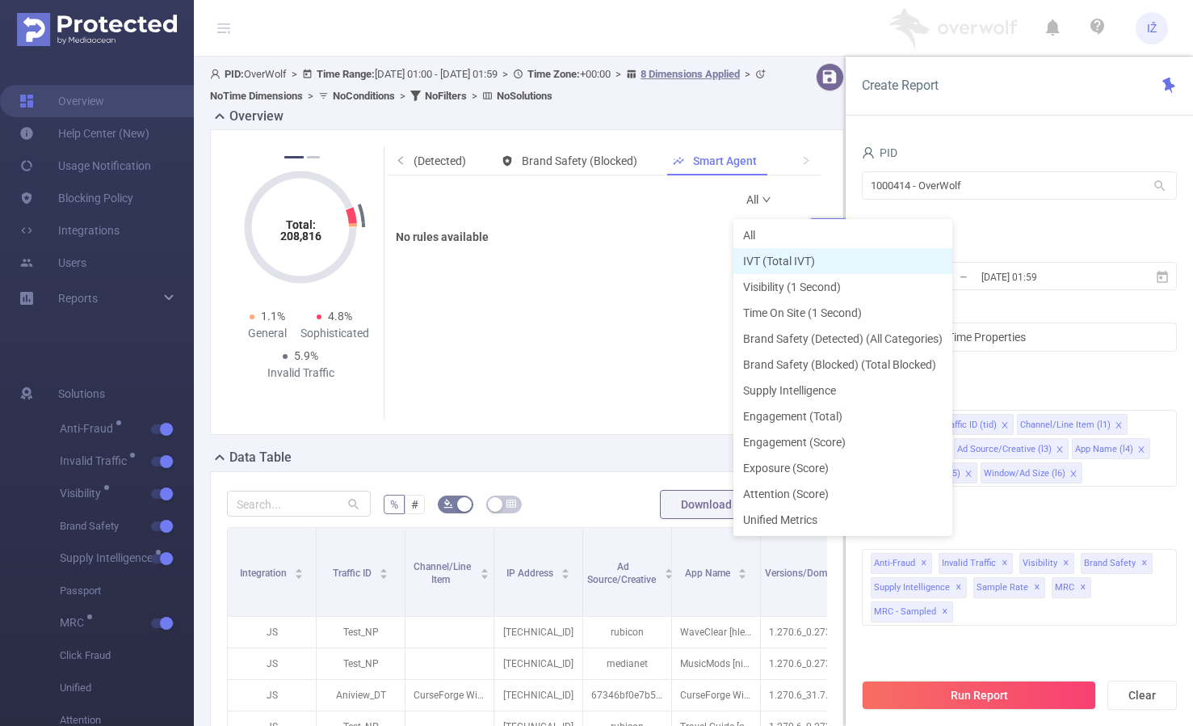
click at [761, 250] on li "IVT (Total IVT)" at bounding box center [843, 261] width 219 height 26
